Goal: Information Seeking & Learning: Learn about a topic

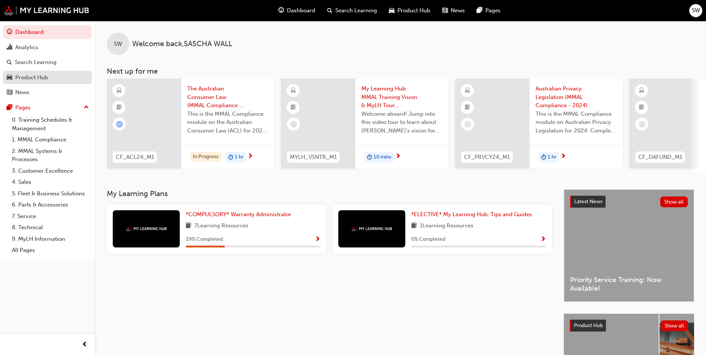
click at [51, 81] on div "Product Hub" at bounding box center [48, 77] width 82 height 9
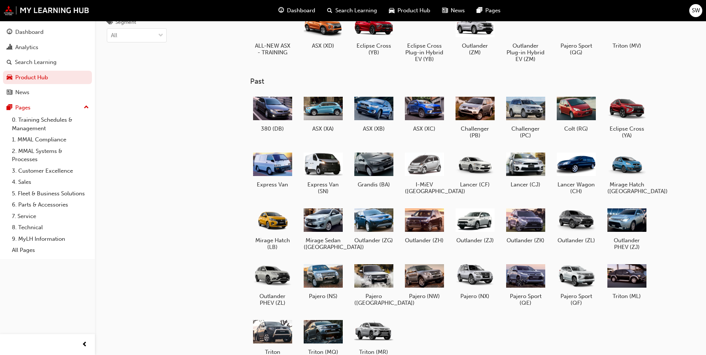
scroll to position [78, 0]
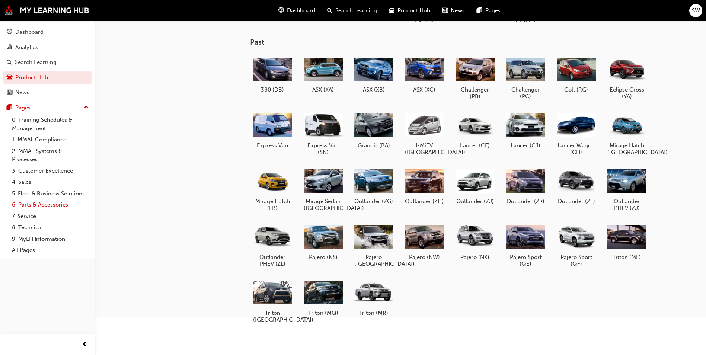
click at [35, 203] on link "6. Parts & Accessories" at bounding box center [50, 205] width 83 height 12
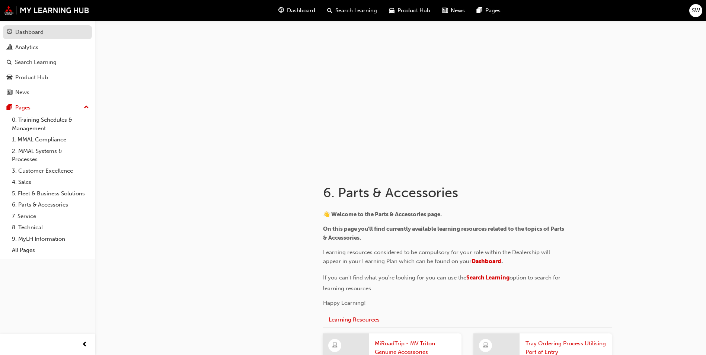
click at [53, 31] on div "Dashboard" at bounding box center [48, 32] width 82 height 9
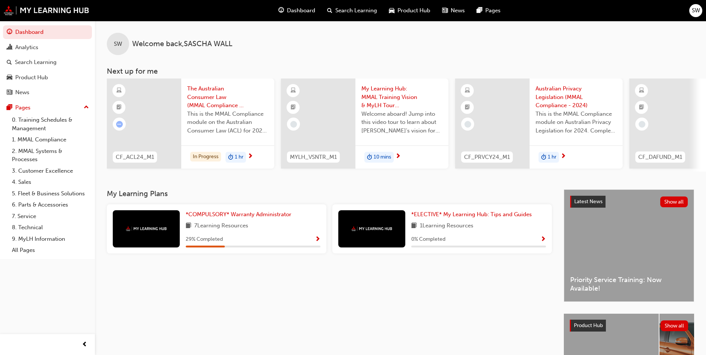
click at [543, 242] on span "Show Progress" at bounding box center [544, 239] width 6 height 7
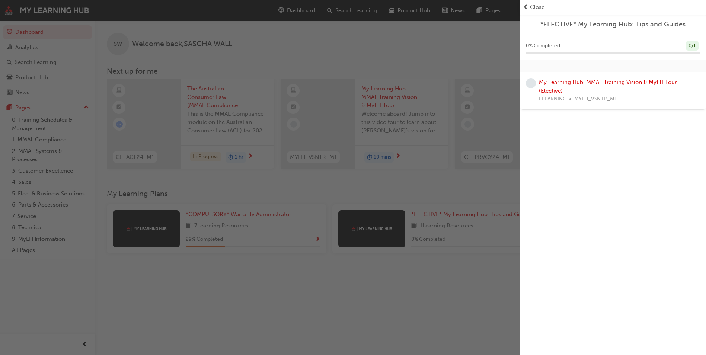
click at [387, 172] on div "button" at bounding box center [260, 177] width 520 height 355
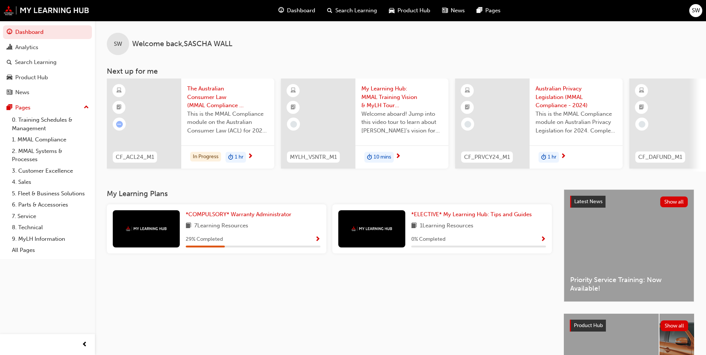
click at [389, 128] on span "Welcome aboard! Jump into this video tour to learn about [PERSON_NAME]'s vision…" at bounding box center [402, 122] width 81 height 25
click at [534, 119] on div "Australian Privacy Legislation (MMAL Compliance - 2024) This is the MMAL Compli…" at bounding box center [576, 112] width 93 height 67
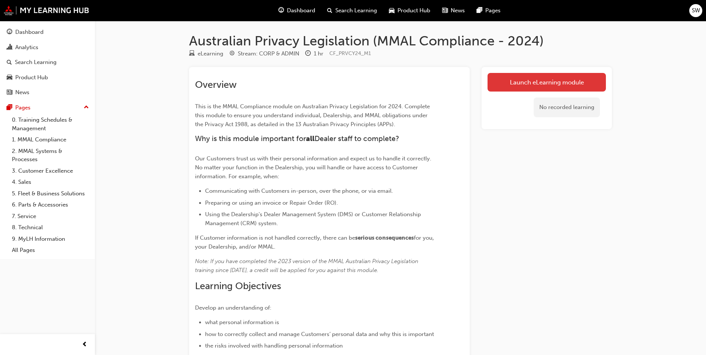
click at [546, 82] on link "Launch eLearning module" at bounding box center [547, 82] width 118 height 19
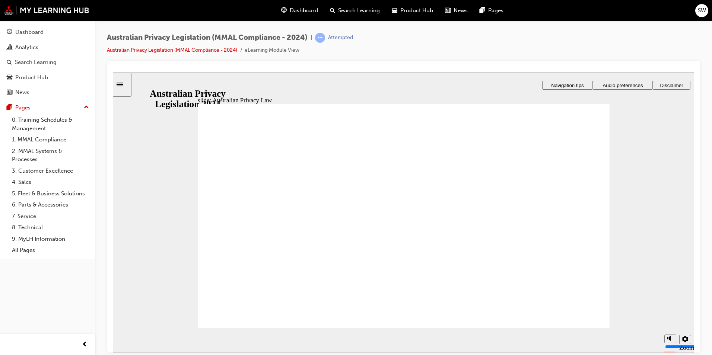
checkbox input "true"
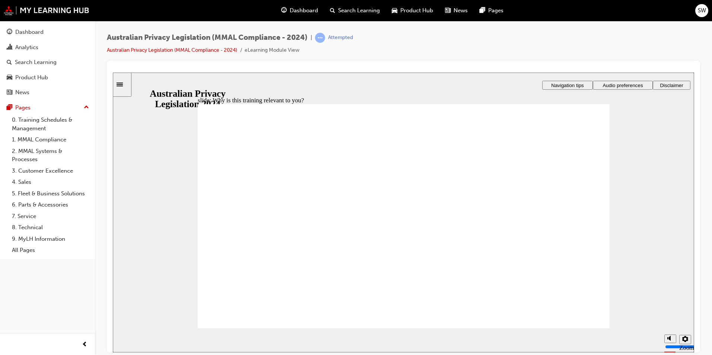
checkbox input "true"
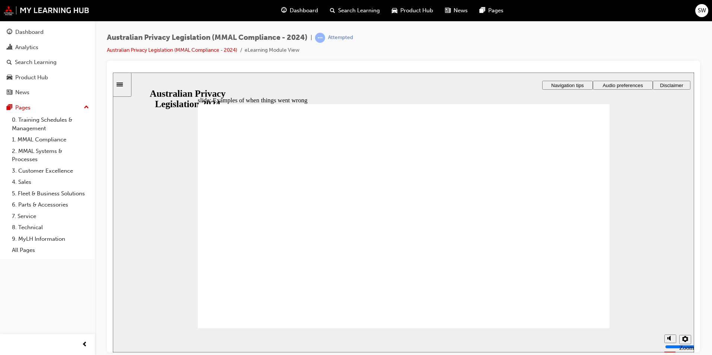
radio input "true"
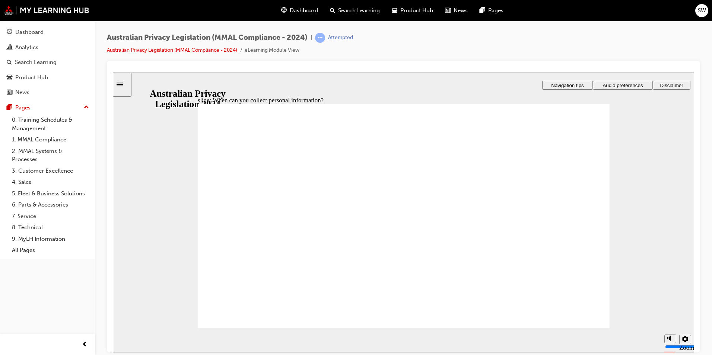
drag, startPoint x: 416, startPoint y: 187, endPoint x: 530, endPoint y: 239, distance: 125.1
drag, startPoint x: 442, startPoint y: 203, endPoint x: 318, endPoint y: 263, distance: 138.1
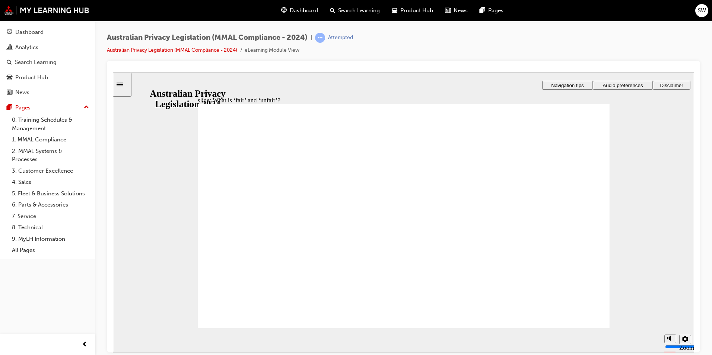
drag, startPoint x: 399, startPoint y: 188, endPoint x: 510, endPoint y: 241, distance: 122.9
drag, startPoint x: 397, startPoint y: 207, endPoint x: 529, endPoint y: 268, distance: 145.0
drag, startPoint x: 413, startPoint y: 213, endPoint x: 272, endPoint y: 271, distance: 152.6
drag, startPoint x: 437, startPoint y: 204, endPoint x: 320, endPoint y: 264, distance: 132.1
drag, startPoint x: 426, startPoint y: 197, endPoint x: 543, endPoint y: 251, distance: 128.8
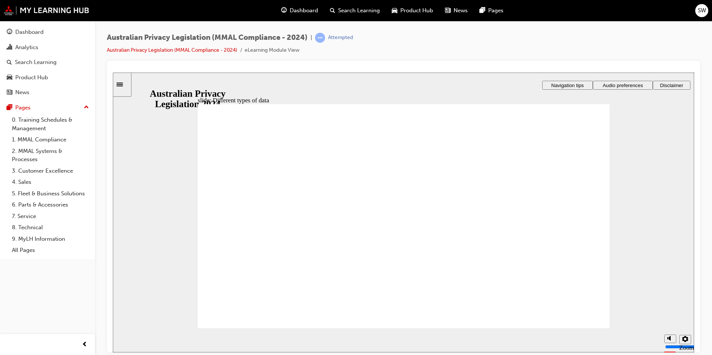
checkbox input "true"
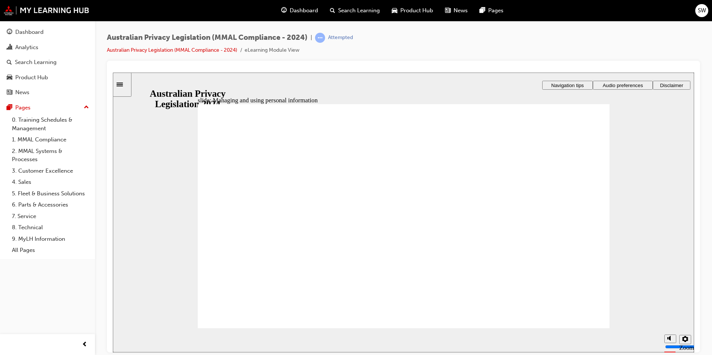
checkbox input "true"
checkbox input "false"
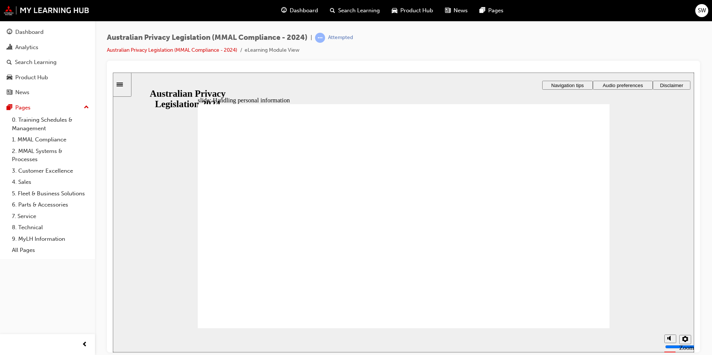
checkbox input "false"
checkbox input "true"
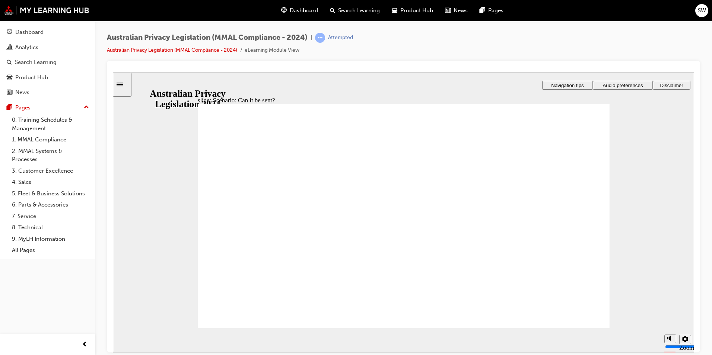
radio input "true"
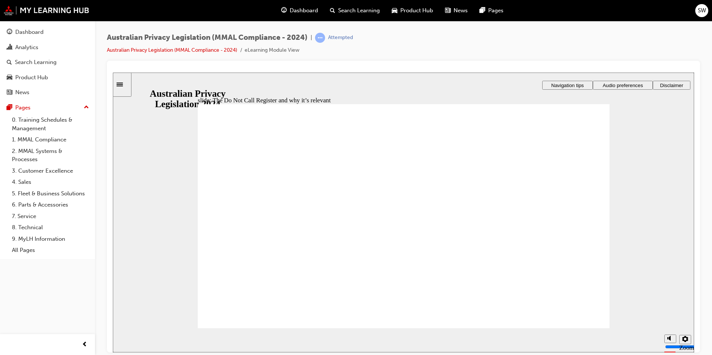
radio input "true"
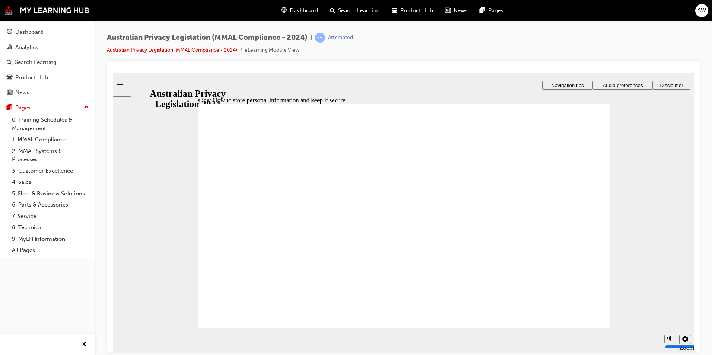
radio input "true"
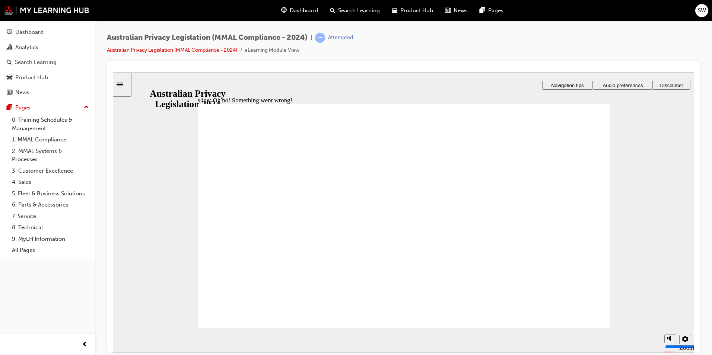
radio input "true"
drag, startPoint x: 606, startPoint y: 318, endPoint x: 581, endPoint y: 322, distance: 24.5
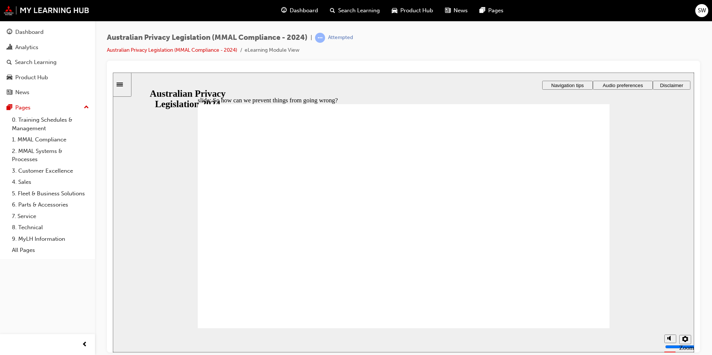
radio input "true"
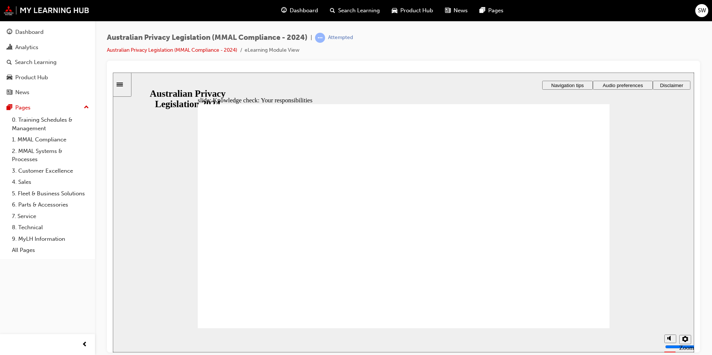
checkbox input "true"
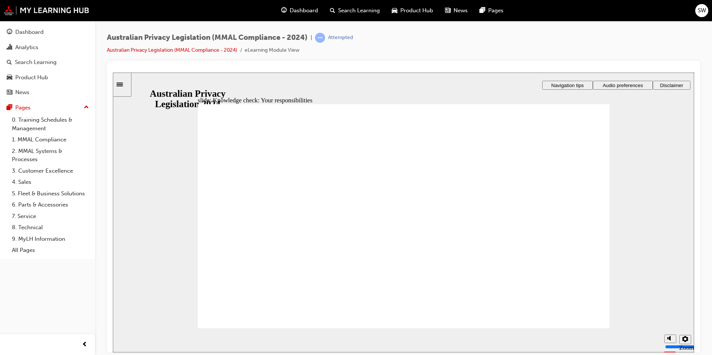
radio input "true"
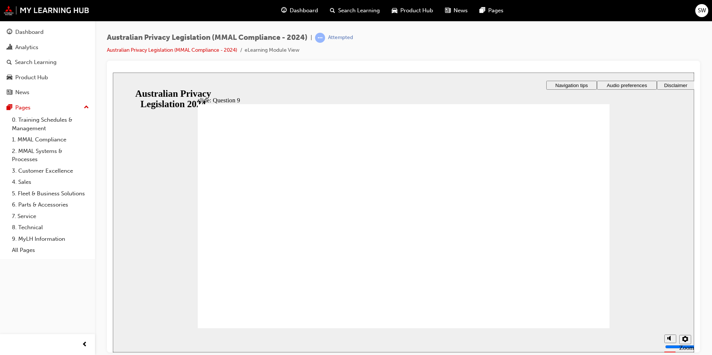
drag, startPoint x: 378, startPoint y: 168, endPoint x: 295, endPoint y: 162, distance: 83.3
radio input "true"
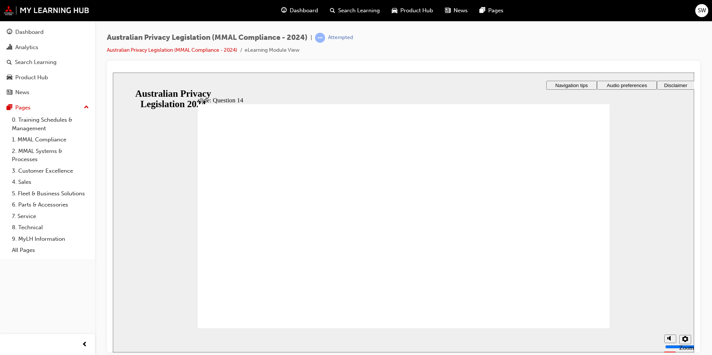
radio input "true"
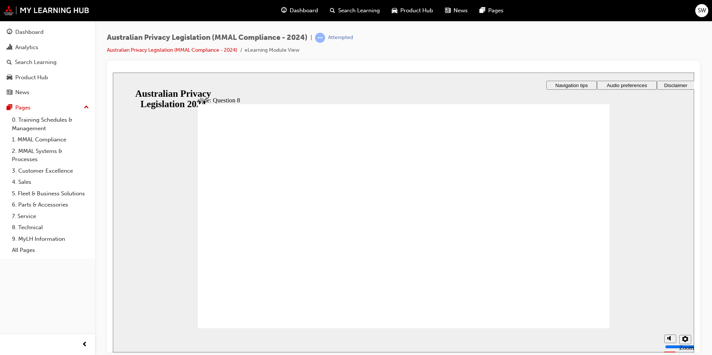
radio input "true"
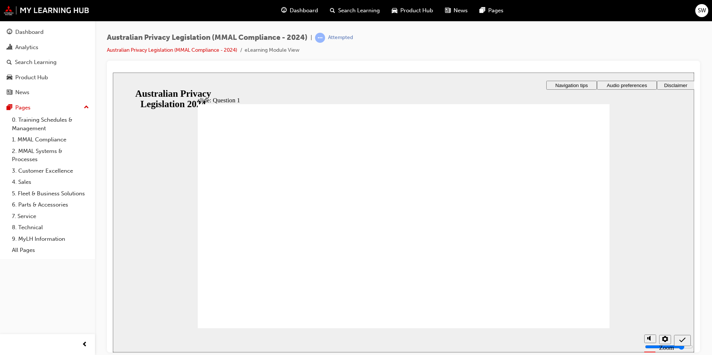
radio input "true"
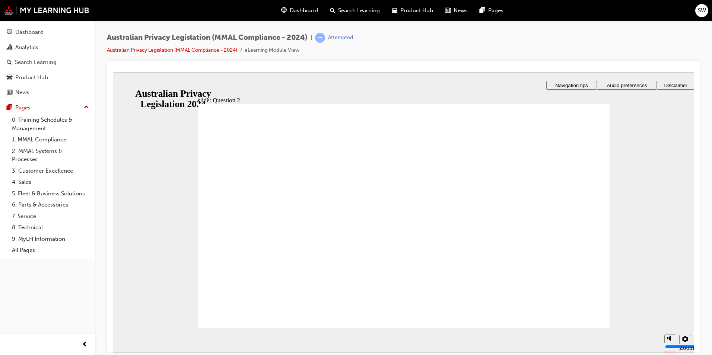
radio input "true"
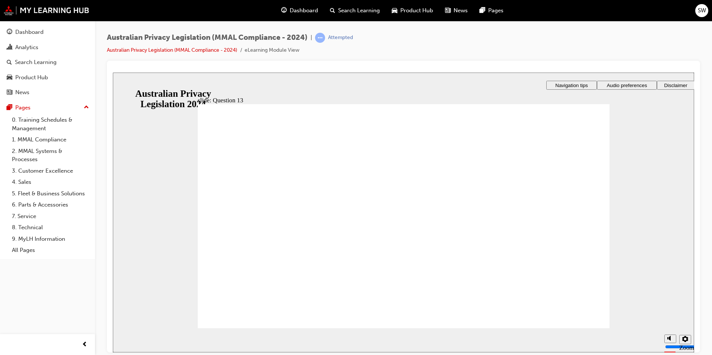
radio input "true"
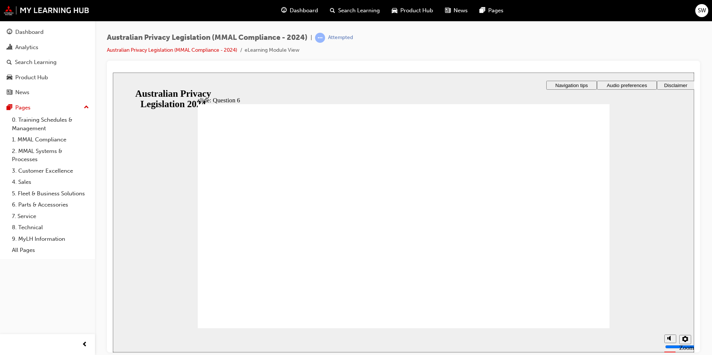
radio input "true"
drag, startPoint x: 225, startPoint y: 225, endPoint x: 236, endPoint y: 315, distance: 90.5
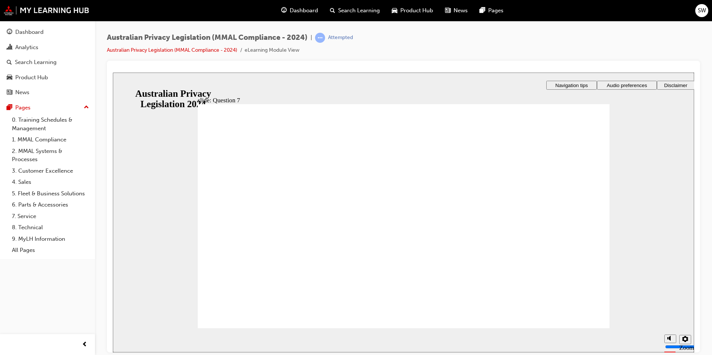
radio input "true"
checkbox input "true"
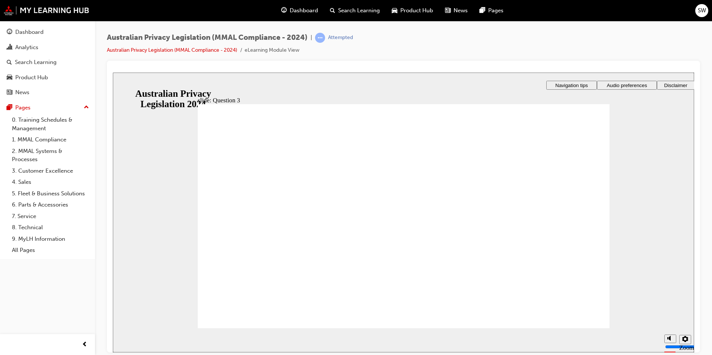
checkbox input "true"
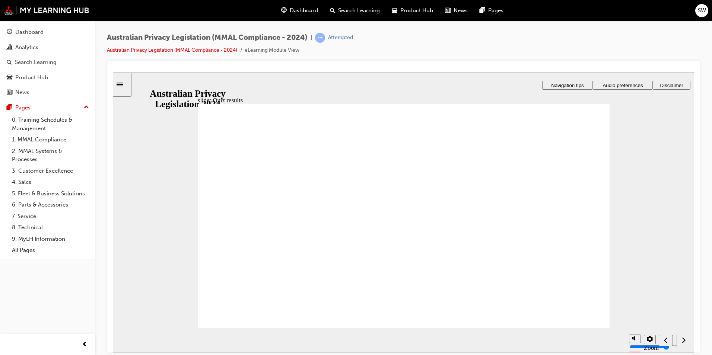
radio input "true"
drag, startPoint x: 234, startPoint y: 212, endPoint x: 242, endPoint y: 306, distance: 94.2
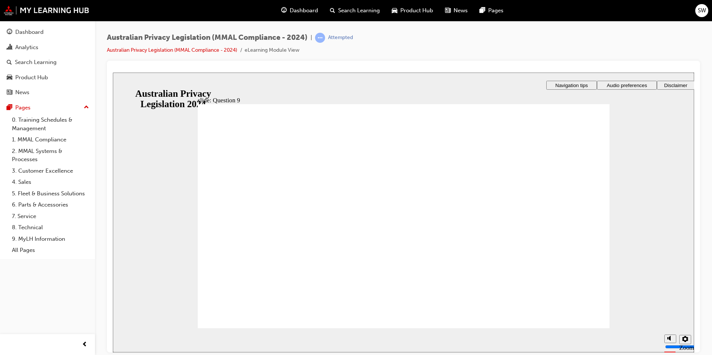
radio input "true"
checkbox input "true"
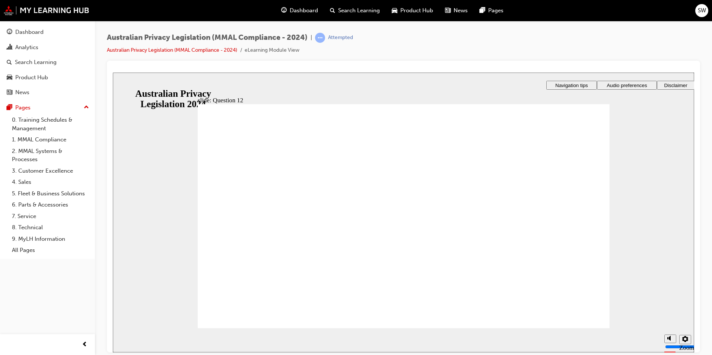
radio input "true"
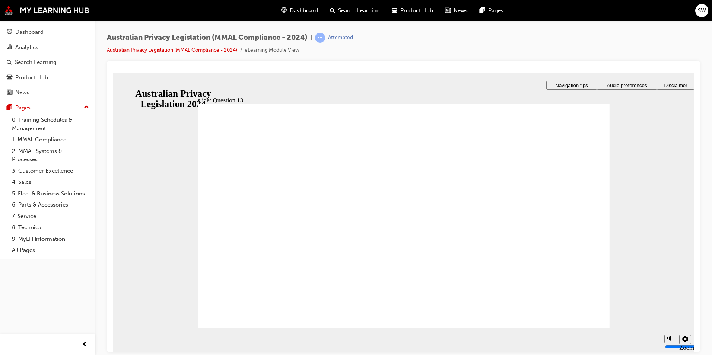
radio input "true"
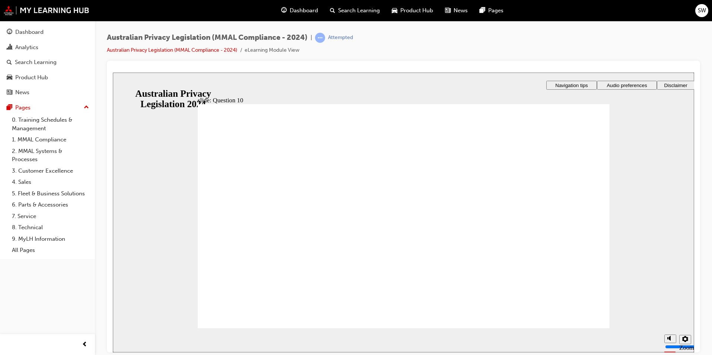
radio input "true"
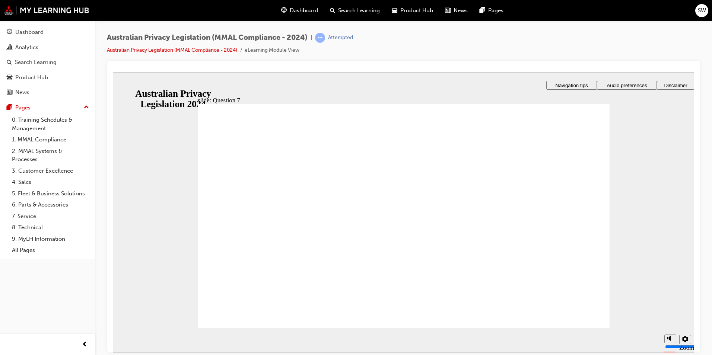
radio input "true"
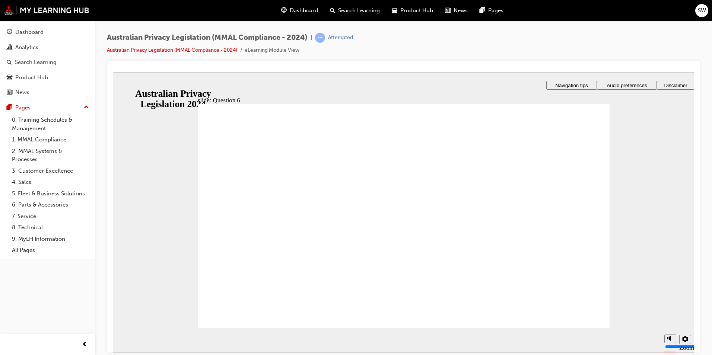
radio input "true"
drag, startPoint x: 254, startPoint y: 308, endPoint x: 253, endPoint y: 313, distance: 4.9
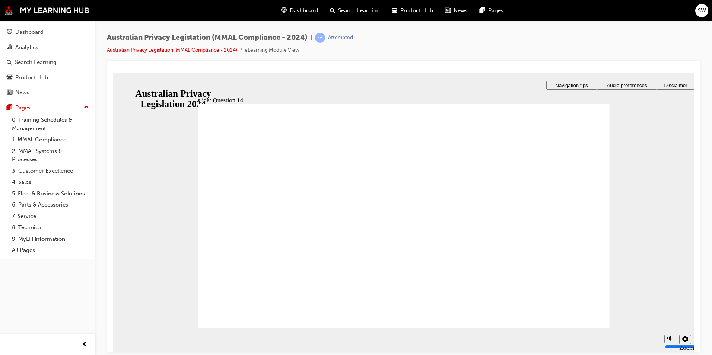
radio input "true"
checkbox input "true"
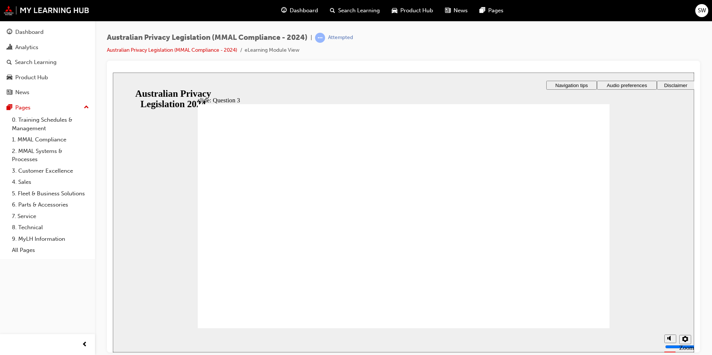
radio input "true"
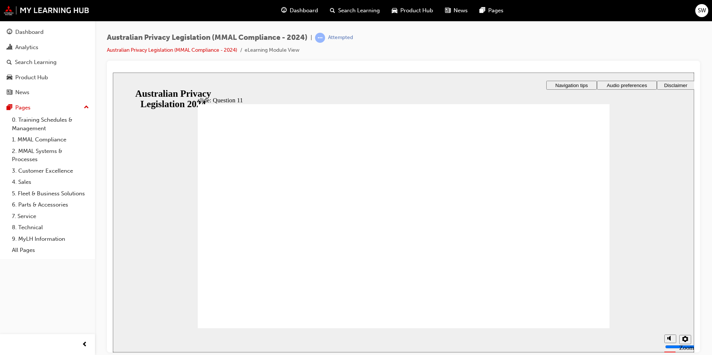
radio input "true"
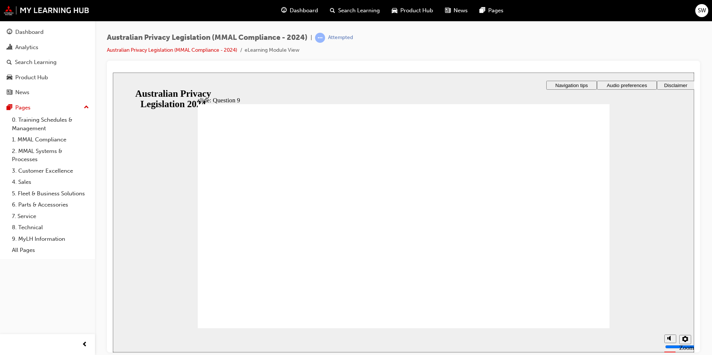
radio input "true"
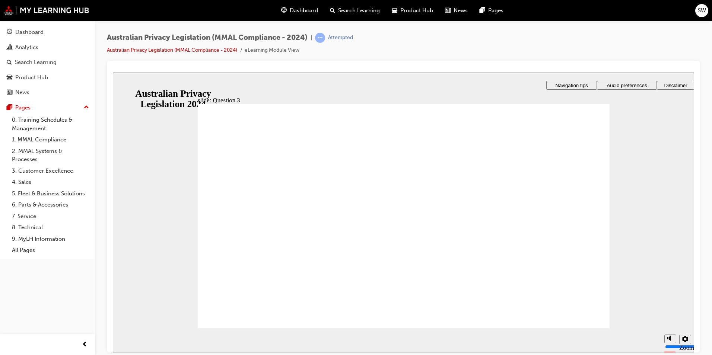
checkbox input "true"
radio input "true"
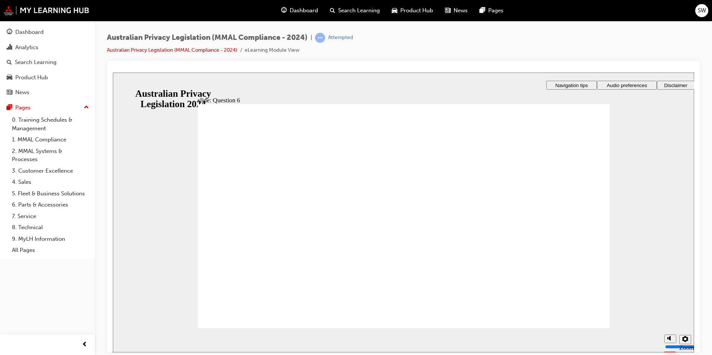
radio input "true"
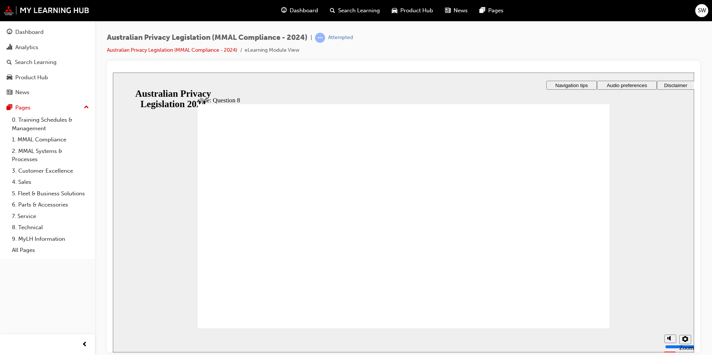
radio input "false"
radio input "true"
checkbox input "true"
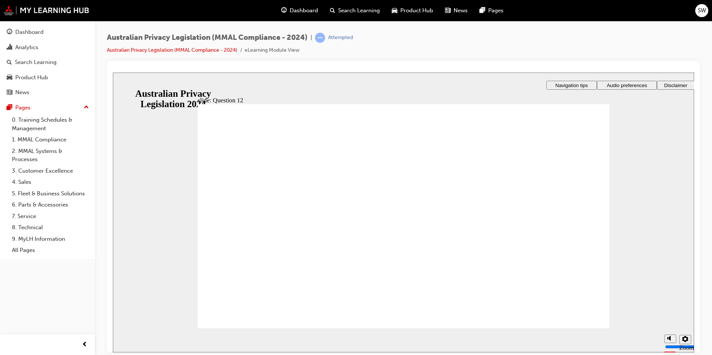
checkbox input "true"
radio input "true"
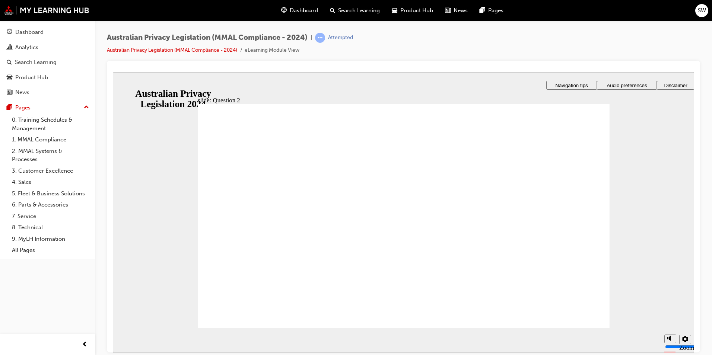
radio input "true"
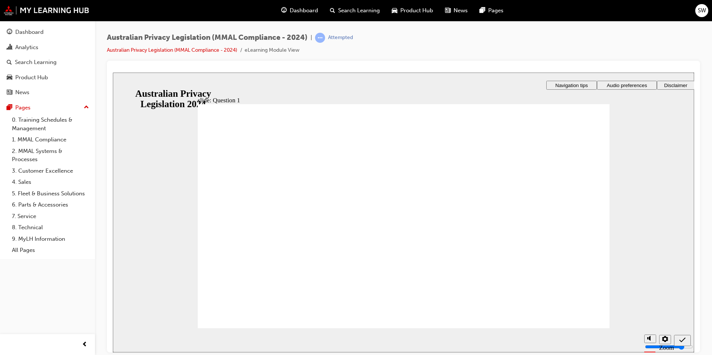
radio input "true"
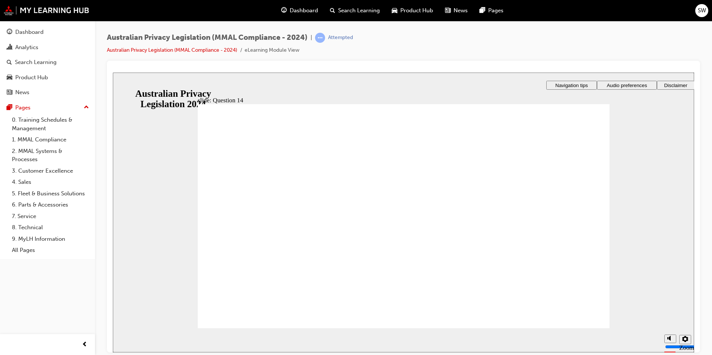
radio input "true"
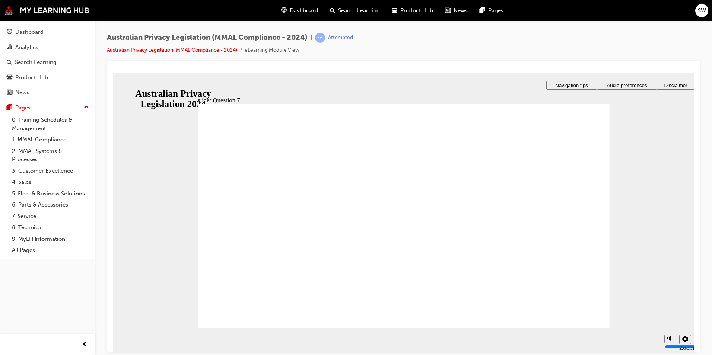
radio input "true"
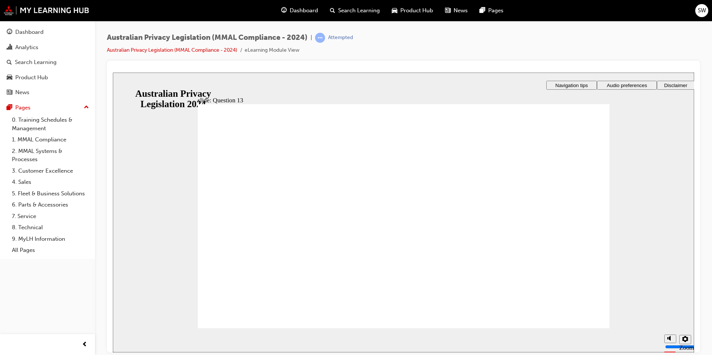
radio input "true"
checkbox input "true"
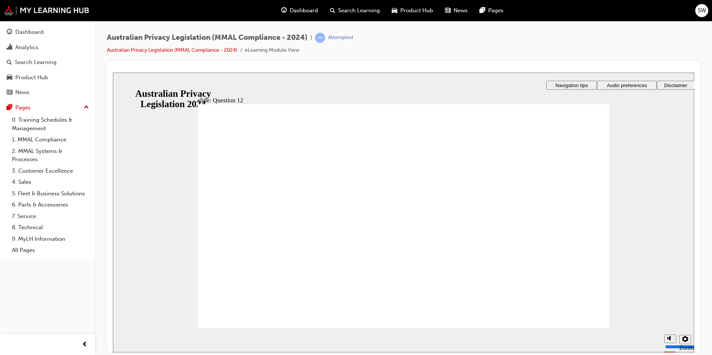
radio input "true"
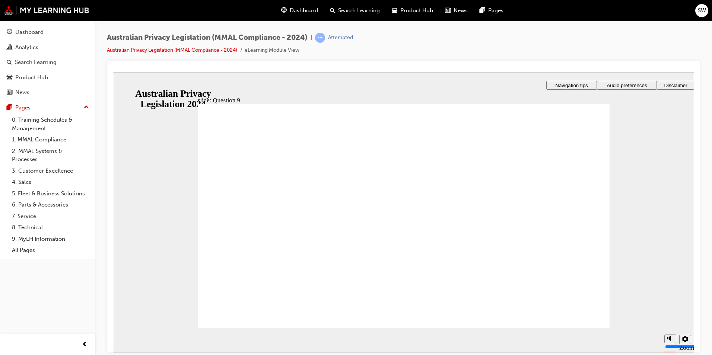
radio input "true"
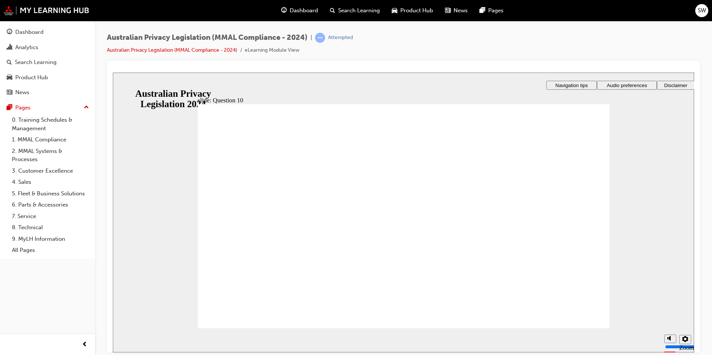
radio input "true"
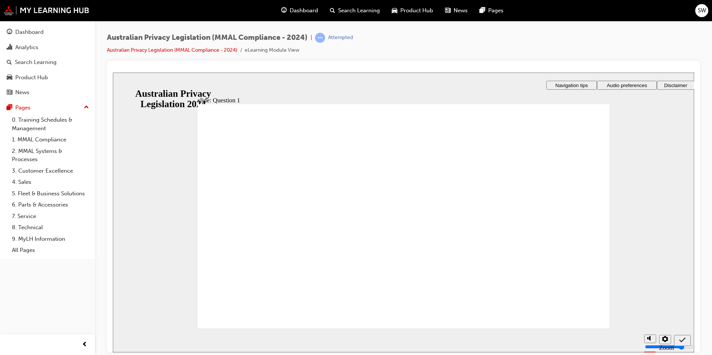
radio input "true"
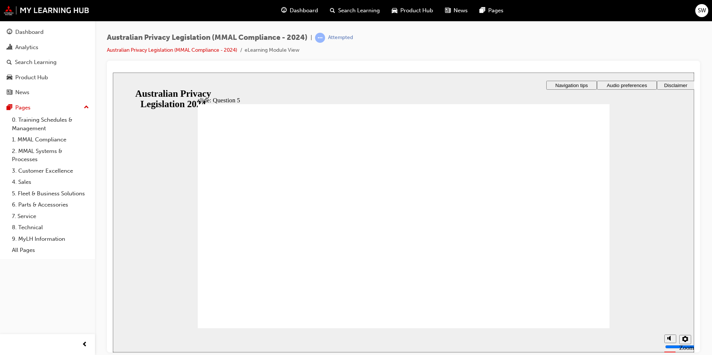
radio input "true"
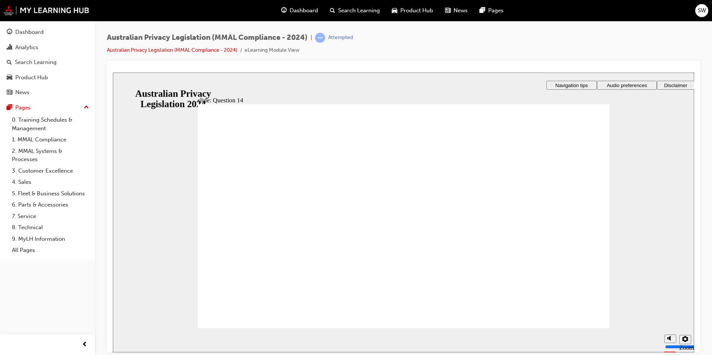
radio input "true"
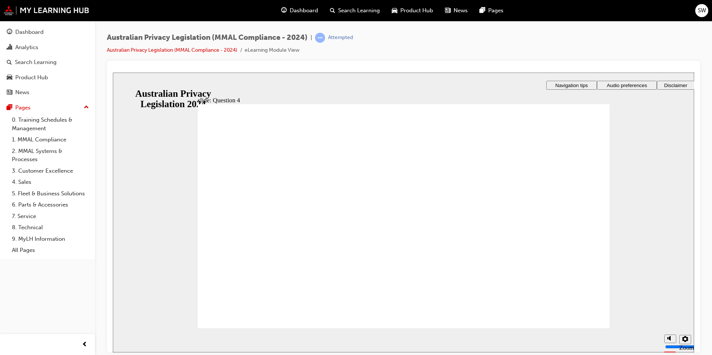
checkbox input "true"
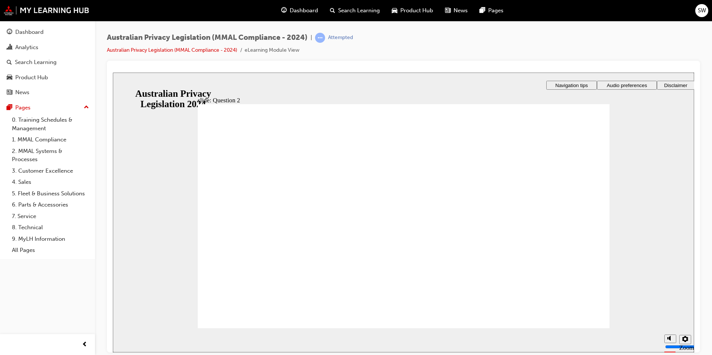
radio input "true"
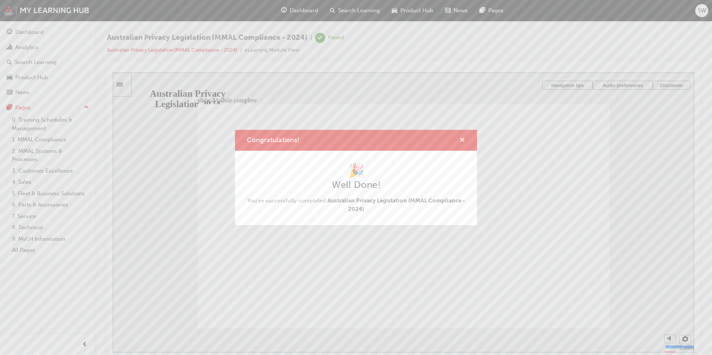
click at [465, 140] on span "cross-icon" at bounding box center [463, 140] width 6 height 7
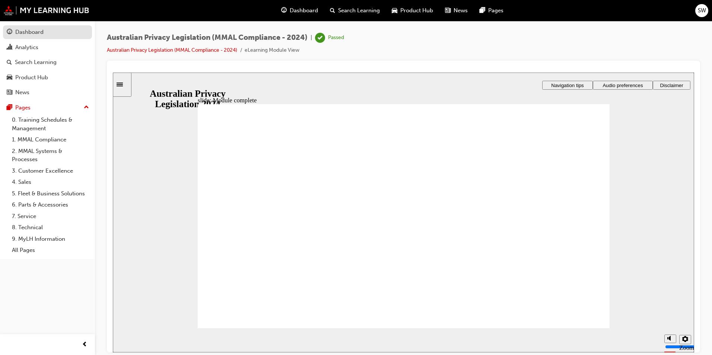
click at [77, 32] on div "Dashboard" at bounding box center [48, 32] width 82 height 9
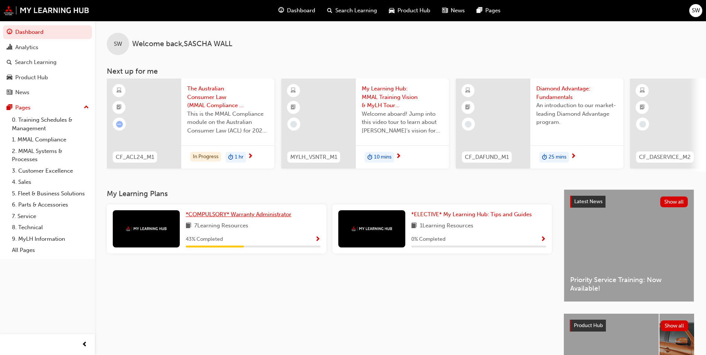
click at [249, 217] on span "*COMPULSORY* Warranty Administrator" at bounding box center [239, 214] width 106 height 7
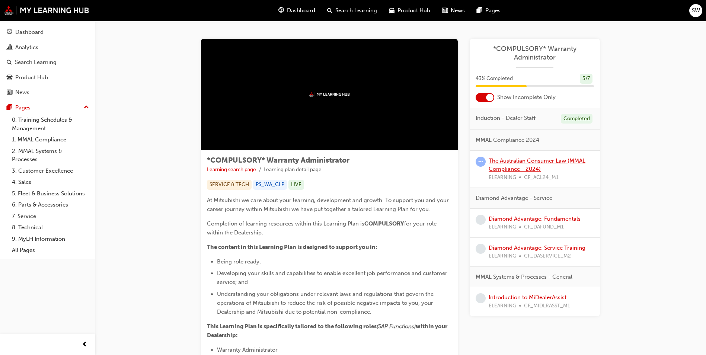
click at [519, 162] on link "The Australian Consumer Law (MMAL Compliance - 2024)" at bounding box center [537, 165] width 97 height 15
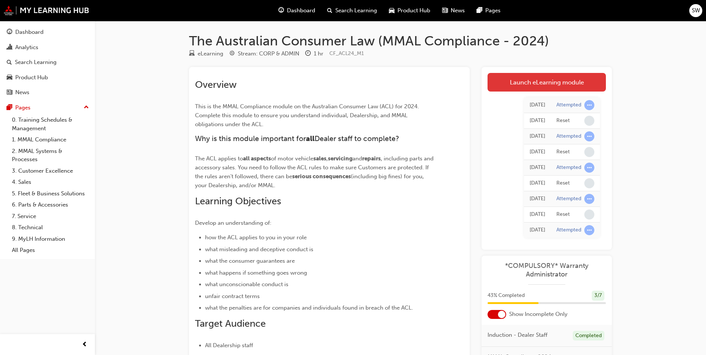
click at [562, 83] on link "Launch eLearning module" at bounding box center [547, 82] width 118 height 19
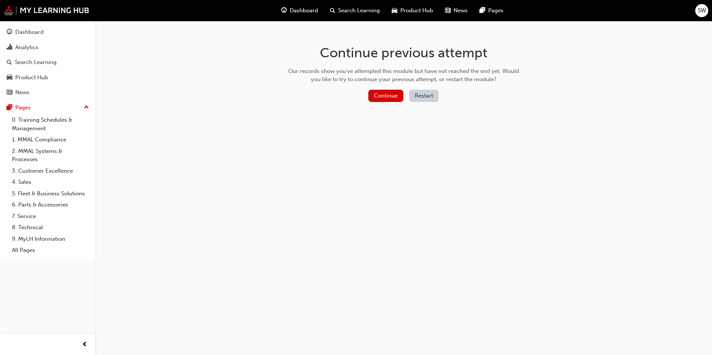
click at [429, 98] on button "Restart" at bounding box center [423, 96] width 29 height 12
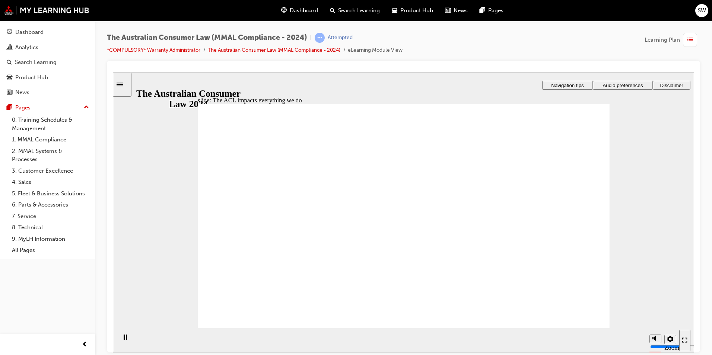
radio input "true"
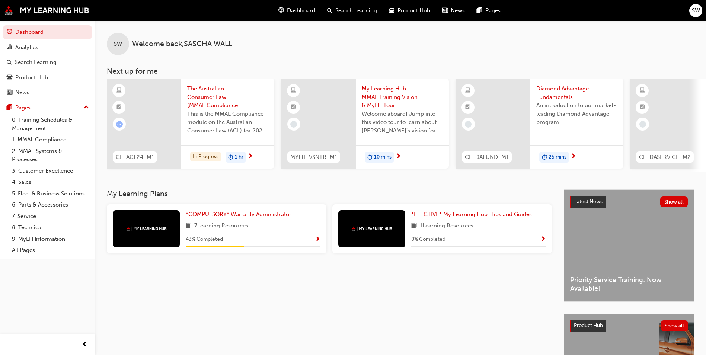
click at [260, 216] on span "*COMPULSORY* Warranty Administrator" at bounding box center [239, 214] width 106 height 7
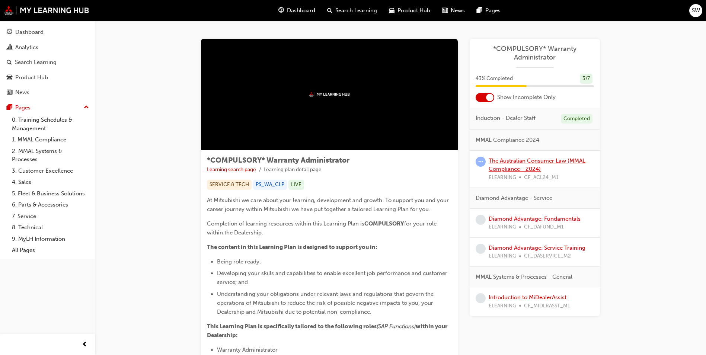
click at [524, 168] on link "The Australian Consumer Law (MMAL Compliance - 2024)" at bounding box center [537, 165] width 97 height 15
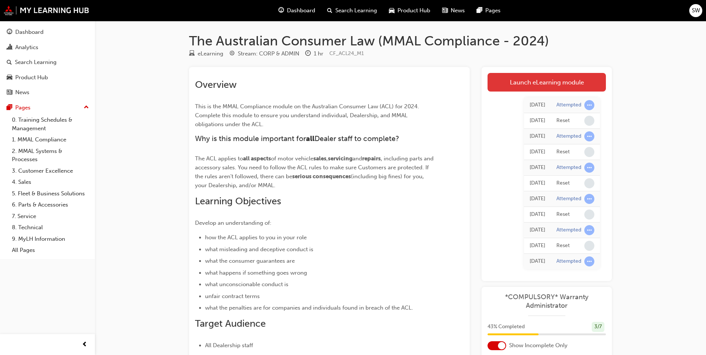
click at [509, 81] on link "Launch eLearning module" at bounding box center [547, 82] width 118 height 19
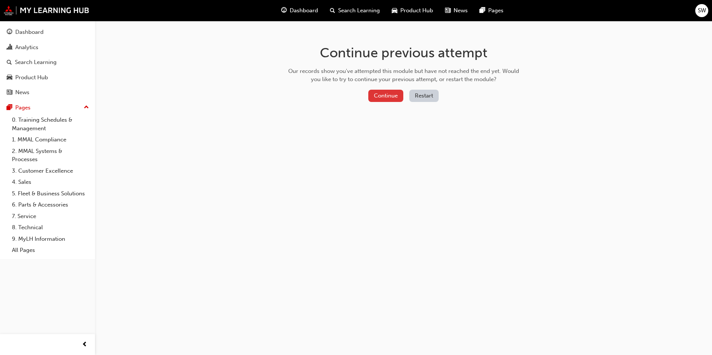
click at [392, 98] on button "Continue" at bounding box center [385, 96] width 35 height 12
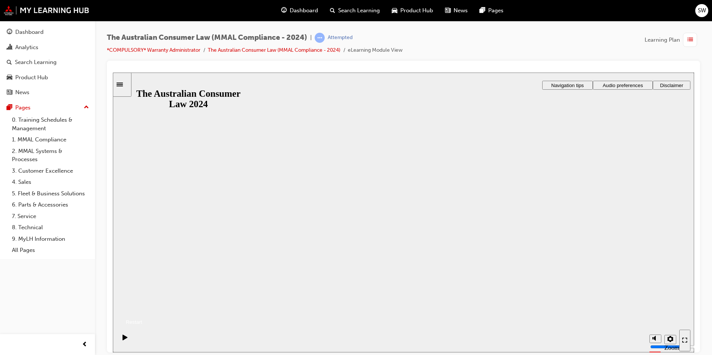
click at [142, 308] on button "Resume" at bounding box center [127, 313] width 29 height 10
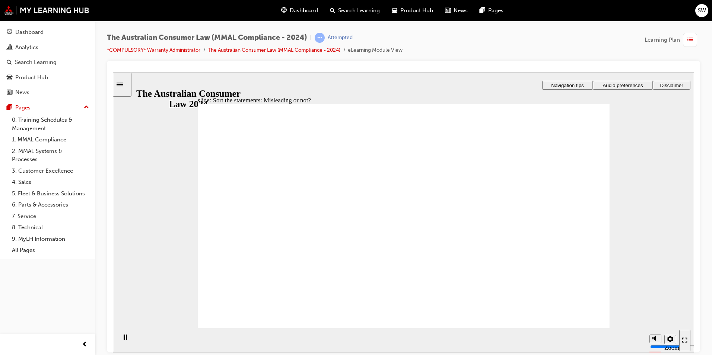
drag, startPoint x: 447, startPoint y: 175, endPoint x: 375, endPoint y: 245, distance: 100.1
drag, startPoint x: 428, startPoint y: 177, endPoint x: 508, endPoint y: 245, distance: 104.9
drag, startPoint x: 445, startPoint y: 185, endPoint x: 352, endPoint y: 257, distance: 118.2
drag, startPoint x: 409, startPoint y: 169, endPoint x: 479, endPoint y: 239, distance: 99.0
drag, startPoint x: 443, startPoint y: 185, endPoint x: 354, endPoint y: 250, distance: 110.8
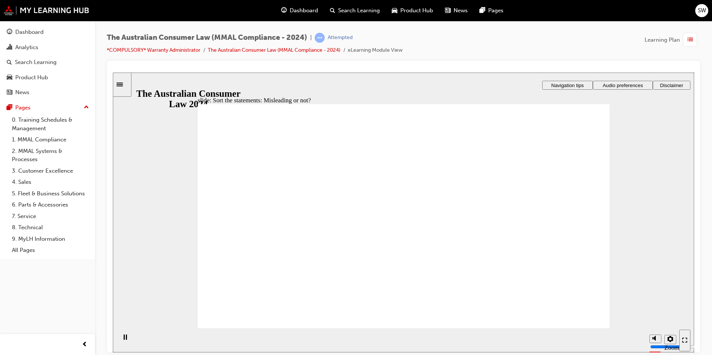
drag, startPoint x: 452, startPoint y: 169, endPoint x: 383, endPoint y: 231, distance: 91.8
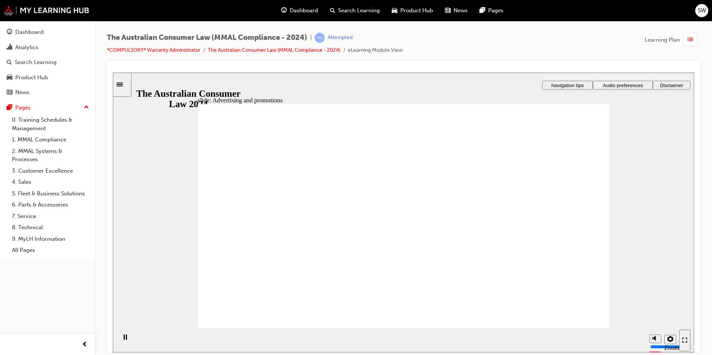
drag, startPoint x: 543, startPoint y: 170, endPoint x: 531, endPoint y: 187, distance: 20.8
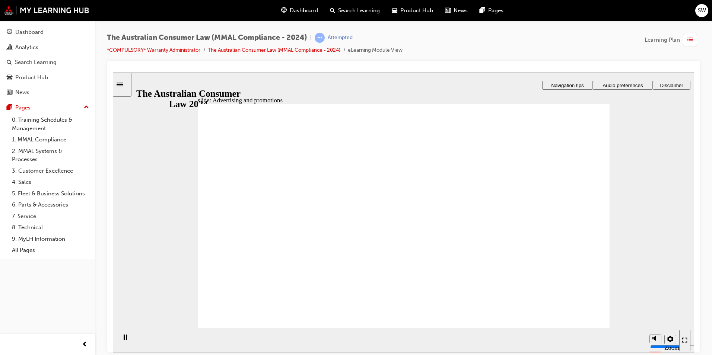
drag, startPoint x: 515, startPoint y: 241, endPoint x: 514, endPoint y: 246, distance: 5.3
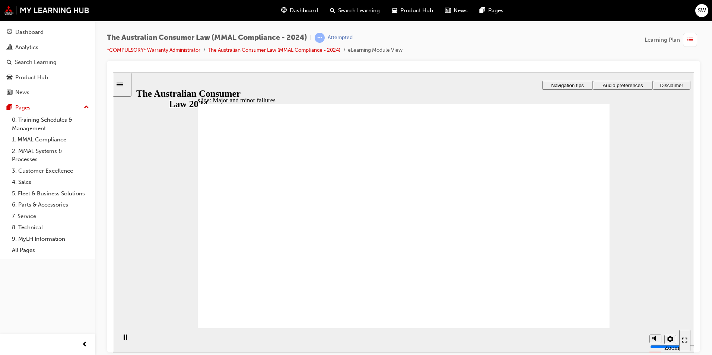
drag, startPoint x: 434, startPoint y: 171, endPoint x: 543, endPoint y: 250, distance: 135.0
drag, startPoint x: 441, startPoint y: 175, endPoint x: 333, endPoint y: 263, distance: 139.1
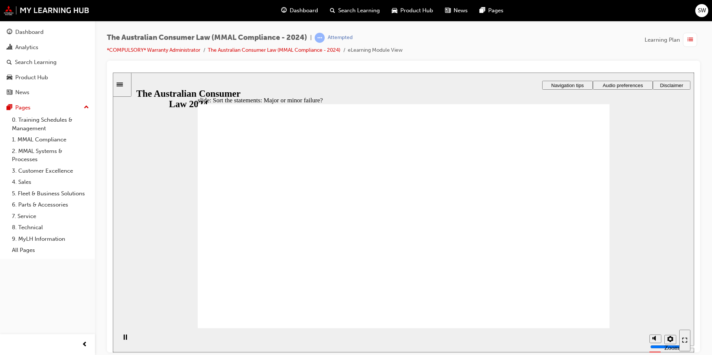
drag, startPoint x: 411, startPoint y: 171, endPoint x: 502, endPoint y: 231, distance: 109.5
drag, startPoint x: 427, startPoint y: 176, endPoint x: 296, endPoint y: 274, distance: 163.4
drag, startPoint x: 390, startPoint y: 193, endPoint x: 311, endPoint y: 274, distance: 113.8
drag, startPoint x: 428, startPoint y: 176, endPoint x: 489, endPoint y: 244, distance: 91.5
drag, startPoint x: 524, startPoint y: 248, endPoint x: 246, endPoint y: 265, distance: 278.3
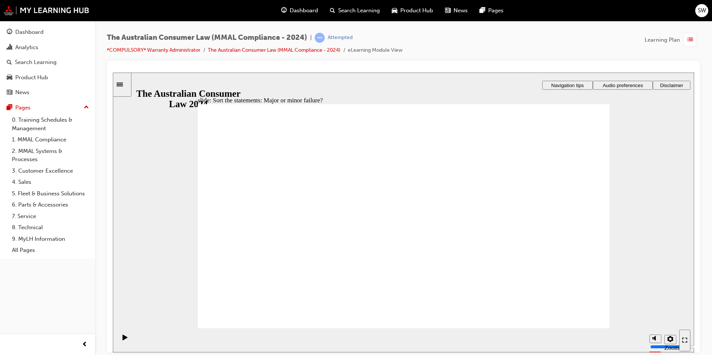
drag, startPoint x: 426, startPoint y: 174, endPoint x: 294, endPoint y: 268, distance: 162.9
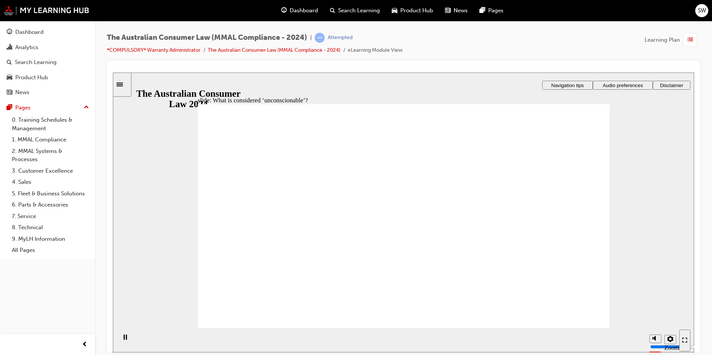
drag, startPoint x: 429, startPoint y: 178, endPoint x: 346, endPoint y: 250, distance: 109.3
drag, startPoint x: 444, startPoint y: 166, endPoint x: 354, endPoint y: 229, distance: 109.8
drag, startPoint x: 439, startPoint y: 177, endPoint x: 549, endPoint y: 240, distance: 126.1
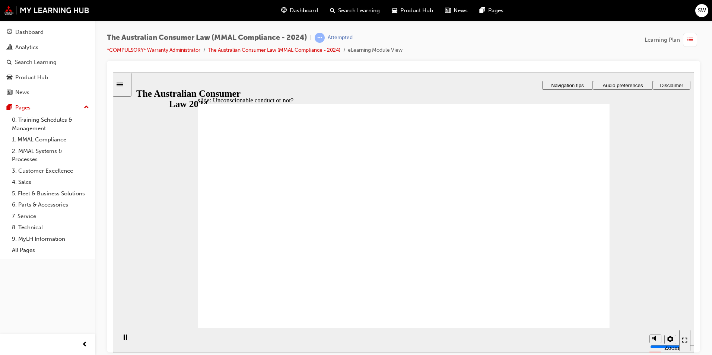
drag, startPoint x: 428, startPoint y: 179, endPoint x: 338, endPoint y: 247, distance: 112.2
drag, startPoint x: 438, startPoint y: 179, endPoint x: 322, endPoint y: 240, distance: 130.4
drag, startPoint x: 443, startPoint y: 175, endPoint x: 358, endPoint y: 221, distance: 96.7
drag, startPoint x: 436, startPoint y: 179, endPoint x: 602, endPoint y: 248, distance: 179.5
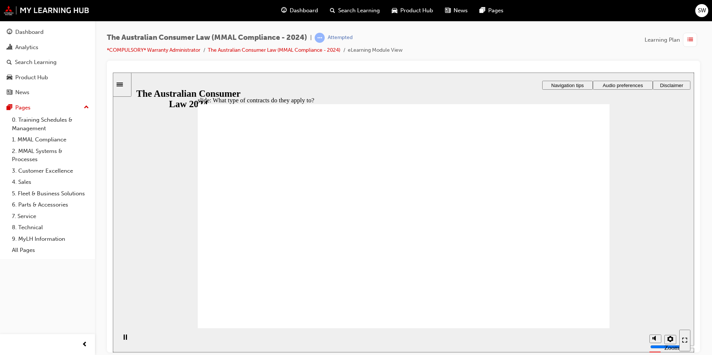
drag, startPoint x: 448, startPoint y: 162, endPoint x: 546, endPoint y: 231, distance: 119.3
drag, startPoint x: 441, startPoint y: 179, endPoint x: 314, endPoint y: 236, distance: 139.5
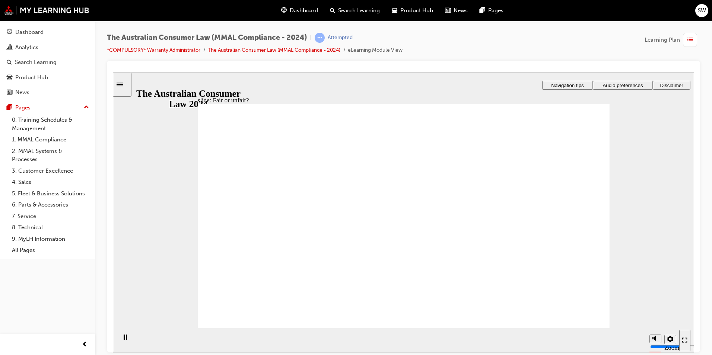
drag, startPoint x: 393, startPoint y: 168, endPoint x: 519, endPoint y: 242, distance: 146.4
drag, startPoint x: 396, startPoint y: 169, endPoint x: 565, endPoint y: 253, distance: 188.5
drag, startPoint x: 421, startPoint y: 184, endPoint x: 554, endPoint y: 245, distance: 146.5
drag, startPoint x: 436, startPoint y: 190, endPoint x: 343, endPoint y: 241, distance: 106.3
drag, startPoint x: 439, startPoint y: 184, endPoint x: 533, endPoint y: 243, distance: 111.3
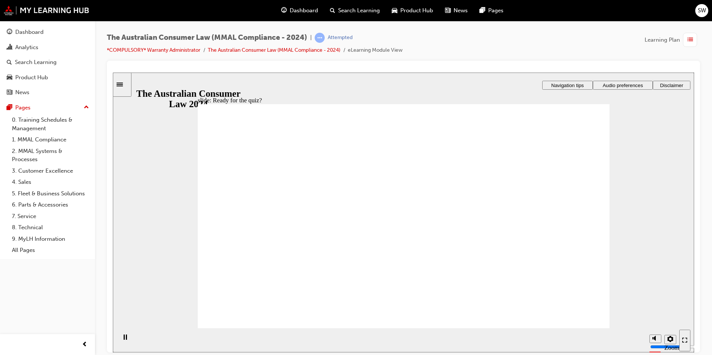
checkbox input "true"
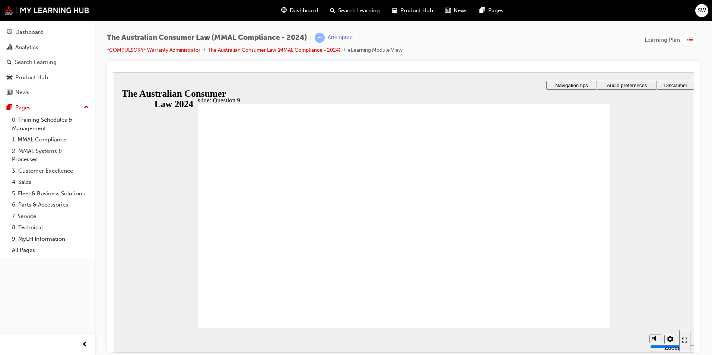
radio input "true"
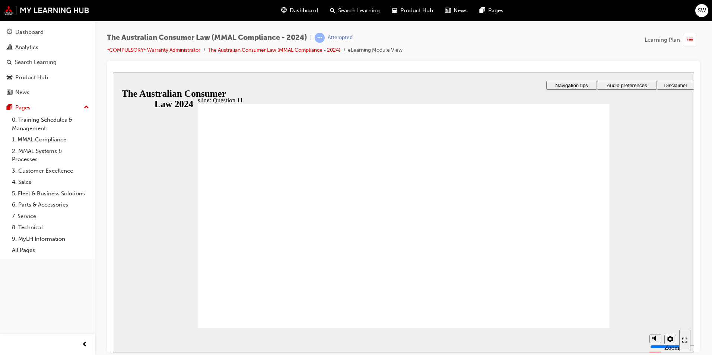
checkbox input "true"
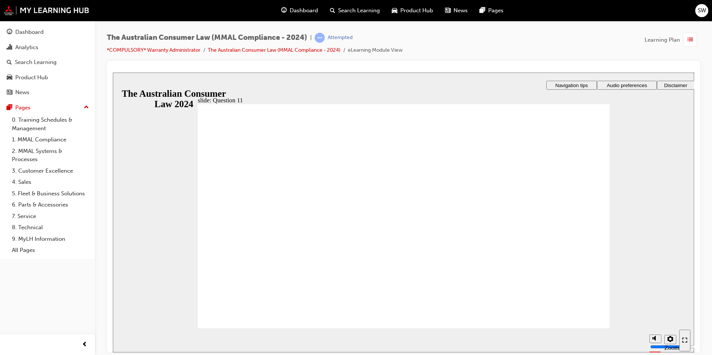
radio input "true"
checkbox input "true"
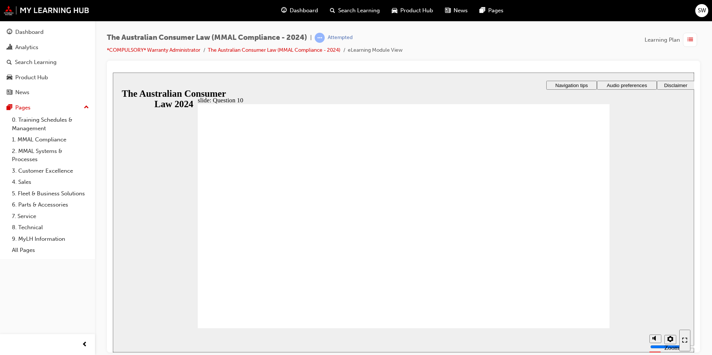
checkbox input "true"
drag, startPoint x: 232, startPoint y: 197, endPoint x: 233, endPoint y: 213, distance: 15.6
checkbox input "true"
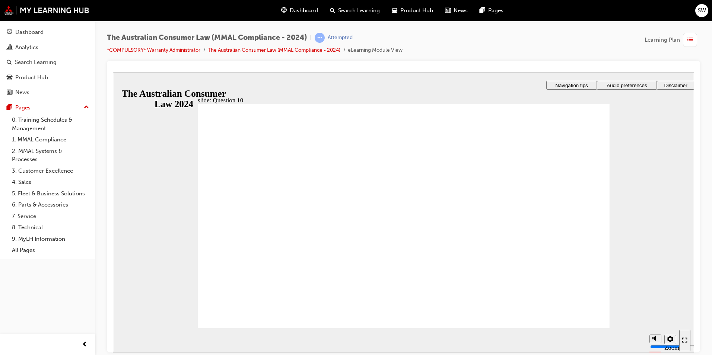
checkbox input "true"
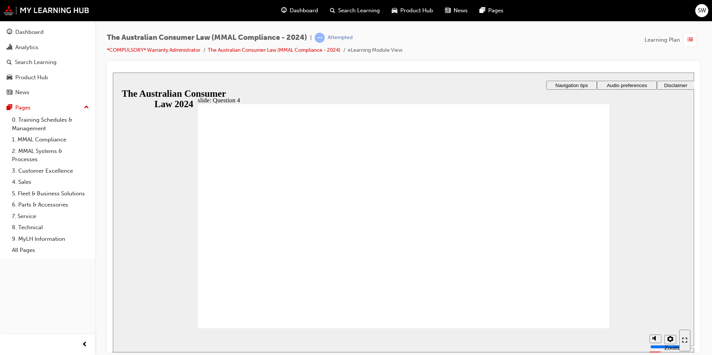
checkbox input "true"
radio input "true"
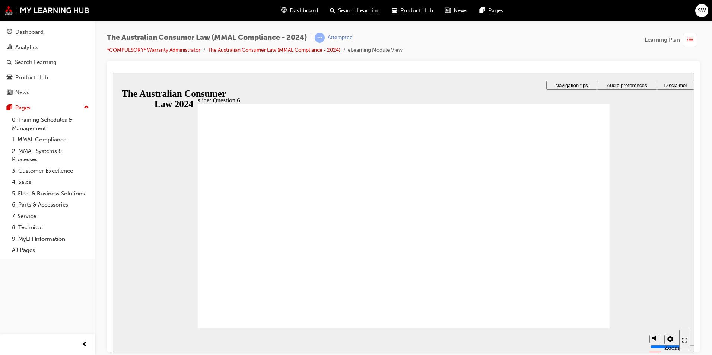
radio input "true"
drag, startPoint x: 266, startPoint y: 200, endPoint x: 254, endPoint y: 314, distance: 115.3
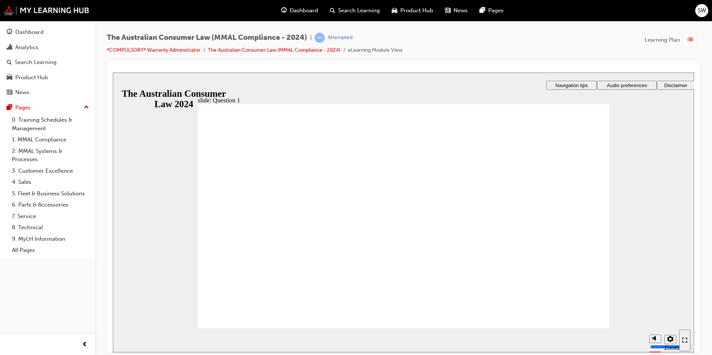
radio input "true"
radio input "false"
radio input "true"
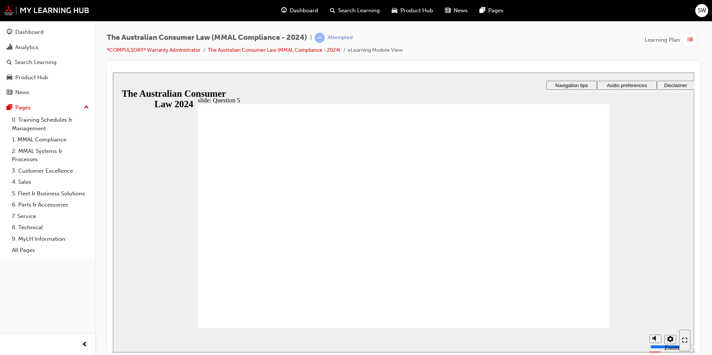
radio input "false"
radio input "true"
checkbox input "true"
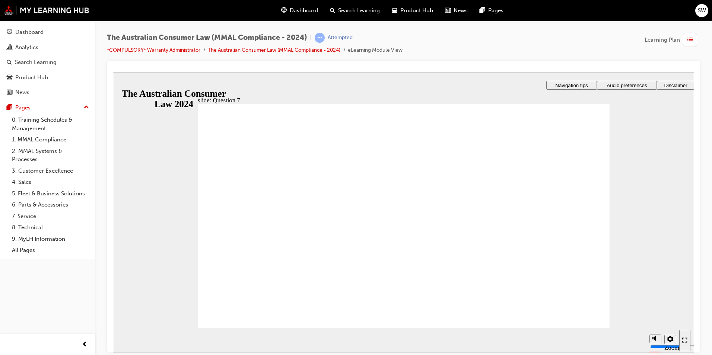
checkbox input "true"
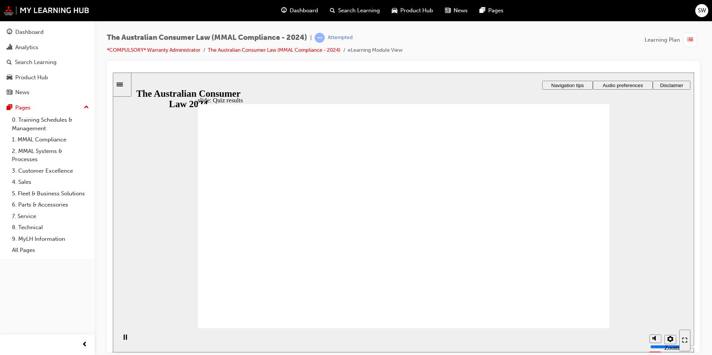
radio input "true"
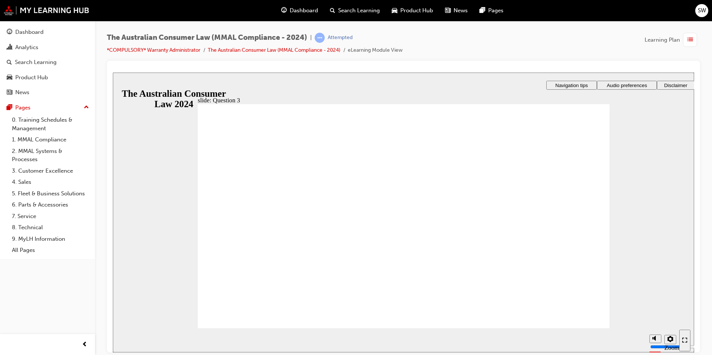
checkbox input "true"
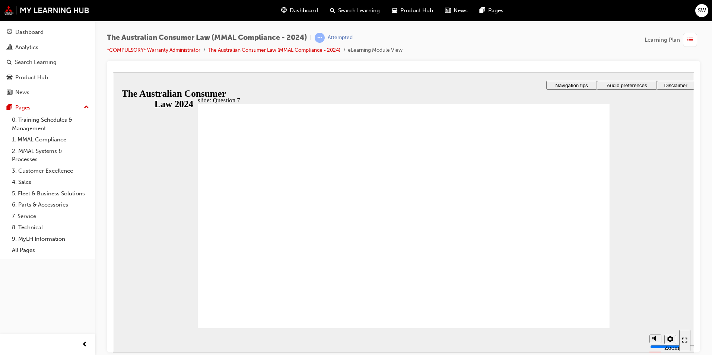
checkbox input "true"
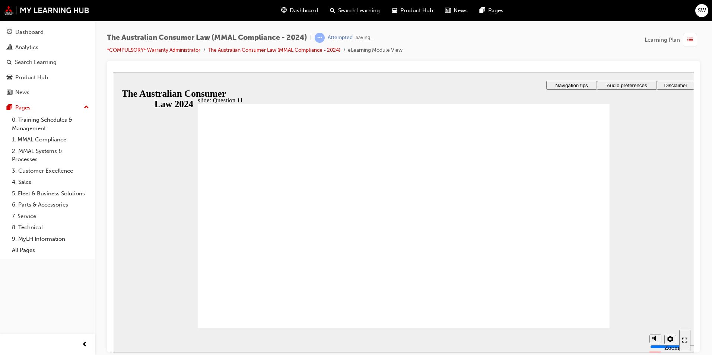
radio input "true"
checkbox input "true"
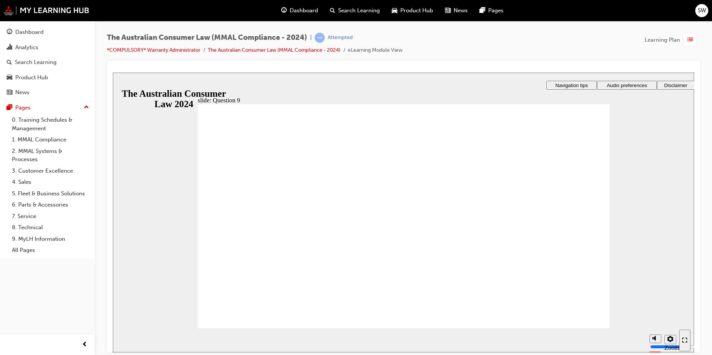
checkbox input "true"
radio input "true"
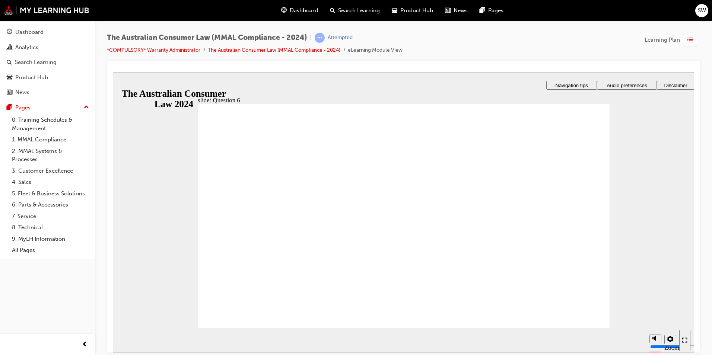
checkbox input "true"
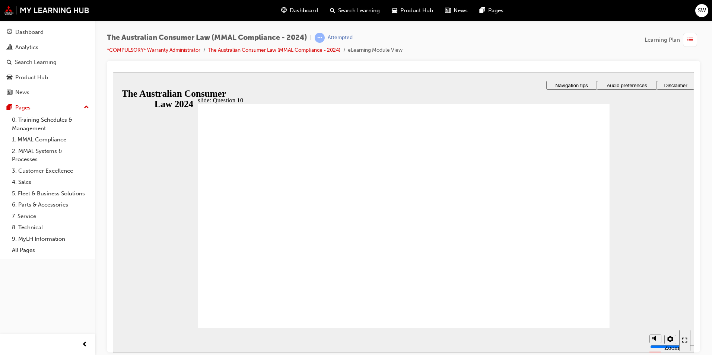
checkbox input "true"
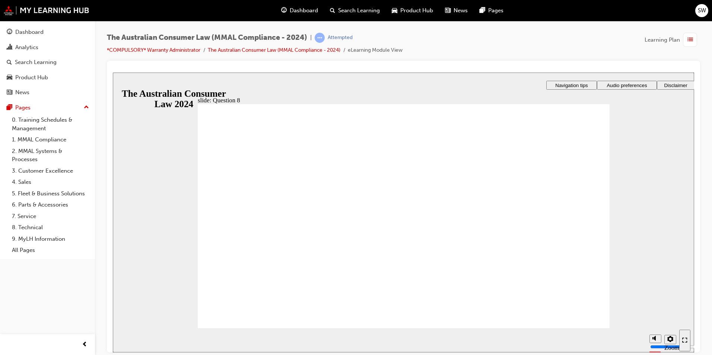
radio input "true"
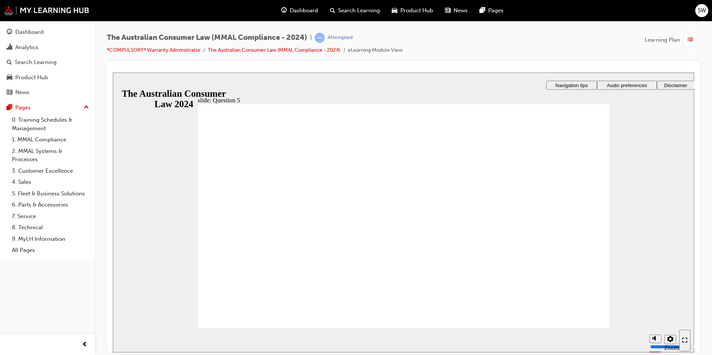
radio input "true"
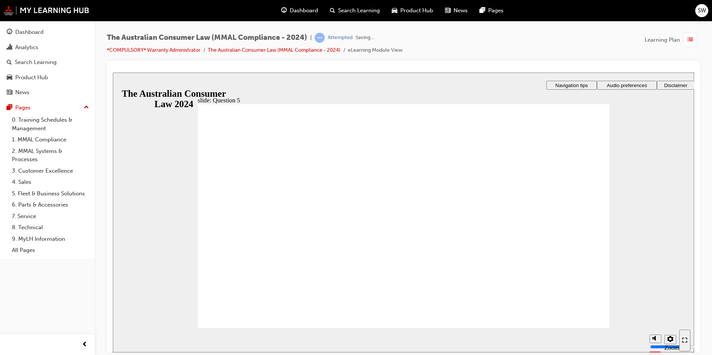
radio input "true"
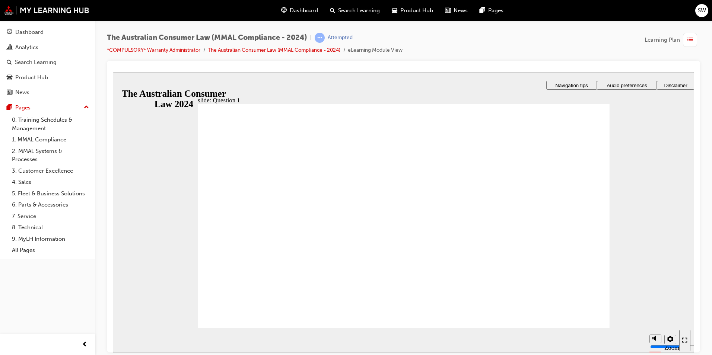
checkbox input "true"
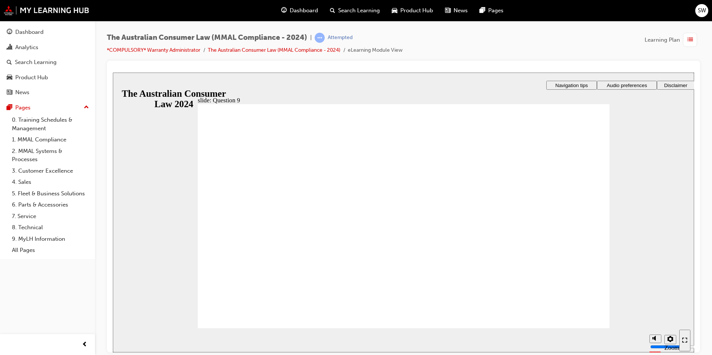
checkbox input "true"
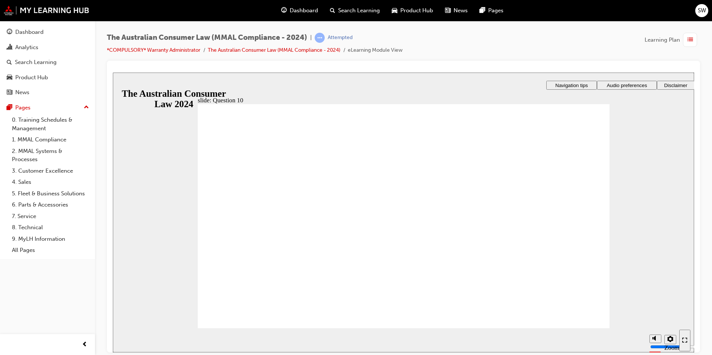
checkbox input "true"
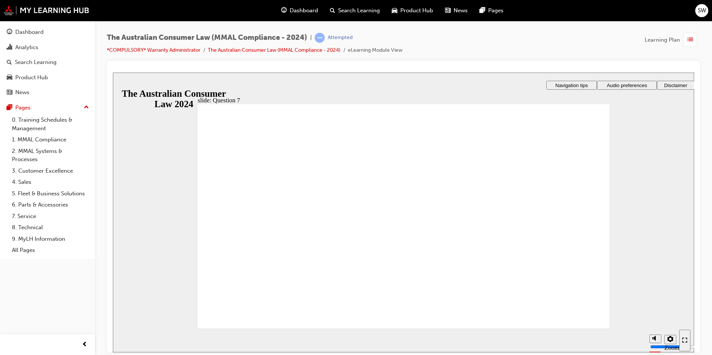
checkbox input "true"
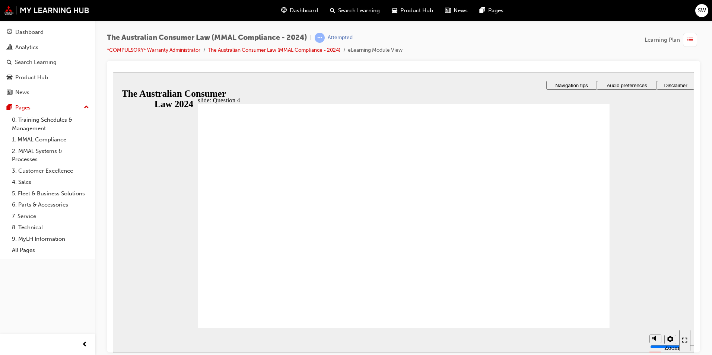
checkbox input "true"
drag, startPoint x: 357, startPoint y: 258, endPoint x: 253, endPoint y: 307, distance: 114.4
radio input "true"
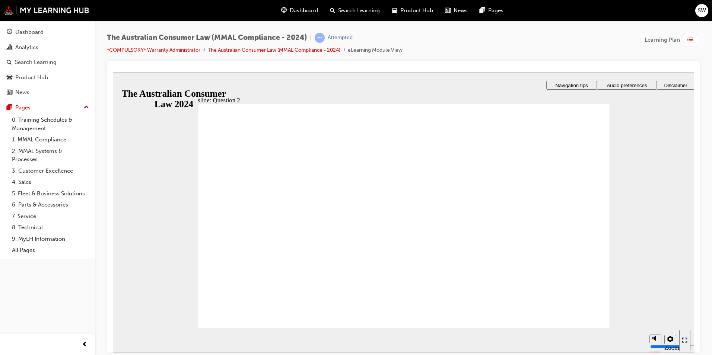
radio input "true"
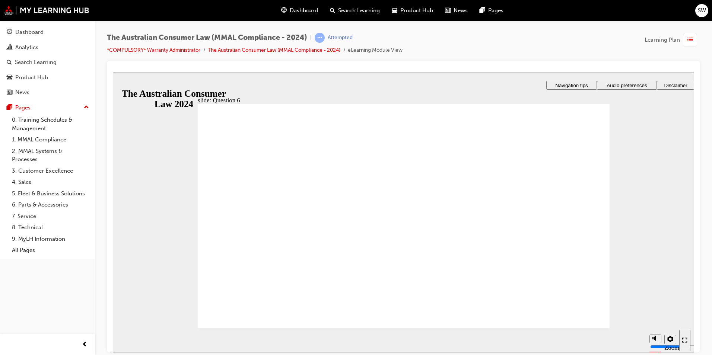
radio input "false"
radio input "true"
radio input "false"
radio input "true"
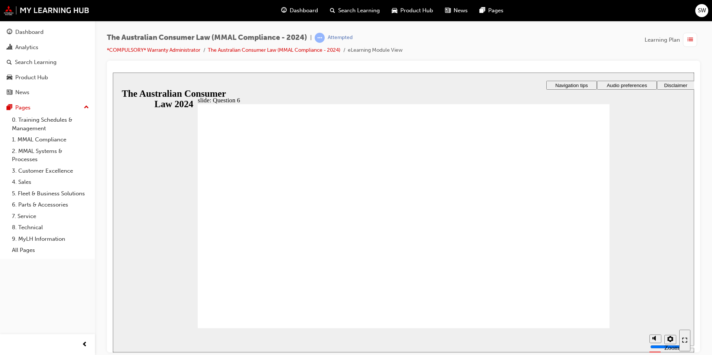
checkbox input "true"
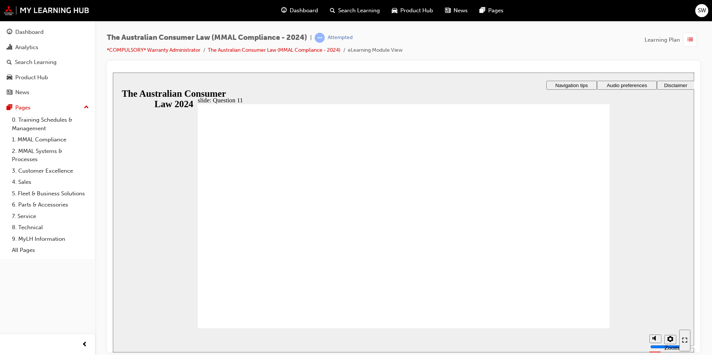
radio input "true"
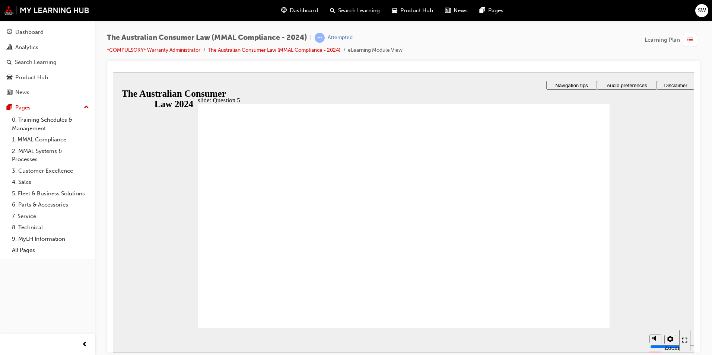
radio input "true"
checkbox input "true"
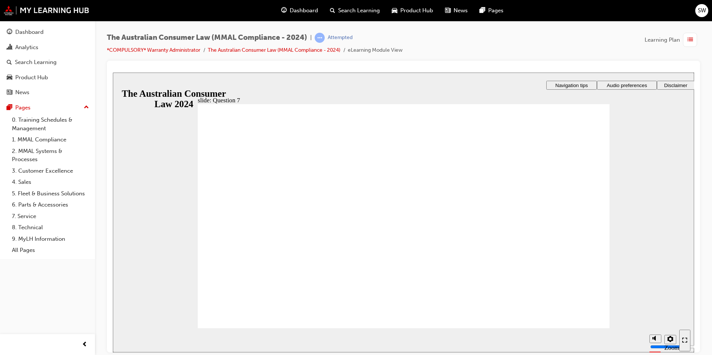
checkbox input "true"
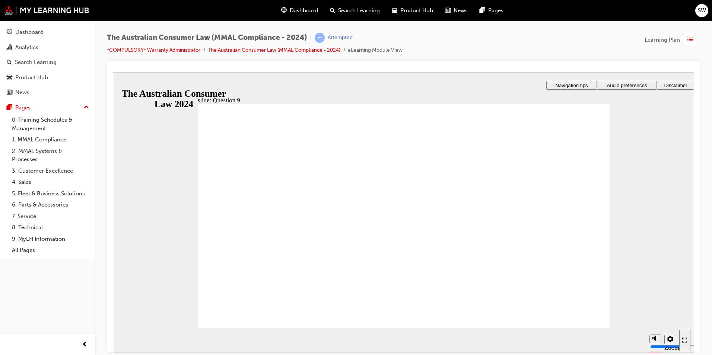
checkbox input "true"
radio input "true"
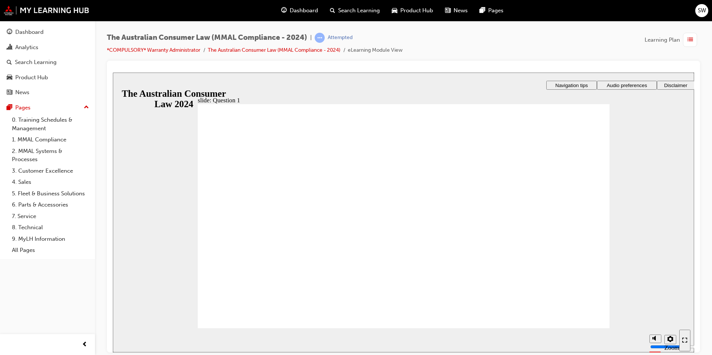
checkbox input "true"
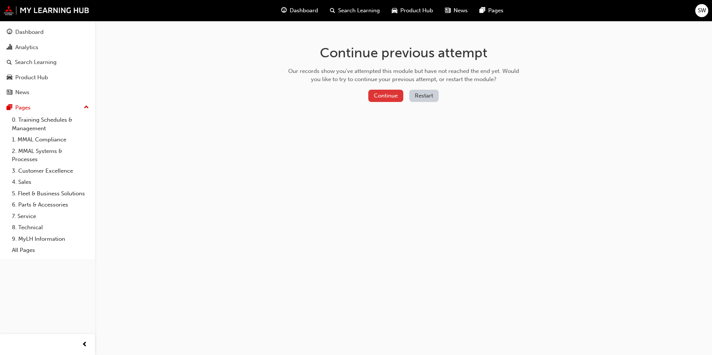
click at [395, 95] on button "Continue" at bounding box center [385, 96] width 35 height 12
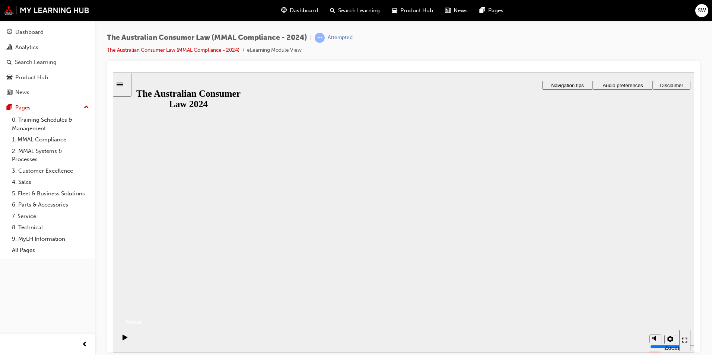
click at [142, 308] on button "Resume" at bounding box center [127, 313] width 29 height 10
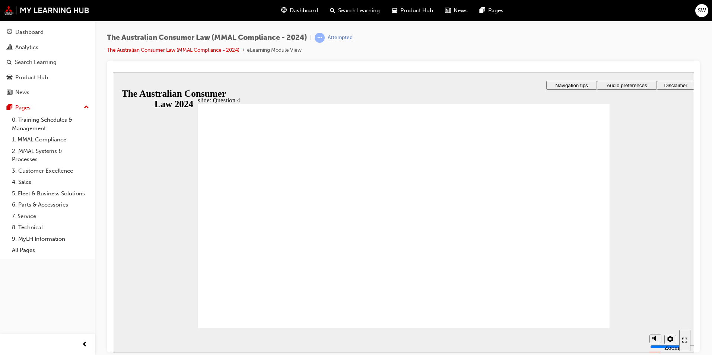
drag, startPoint x: 296, startPoint y: 200, endPoint x: 246, endPoint y: 209, distance: 50.7
radio input "true"
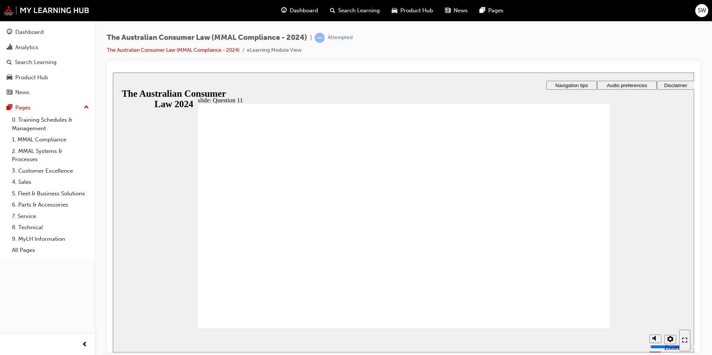
checkbox input "true"
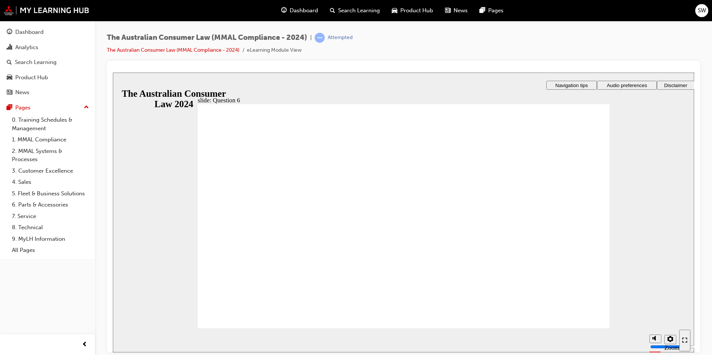
radio input "true"
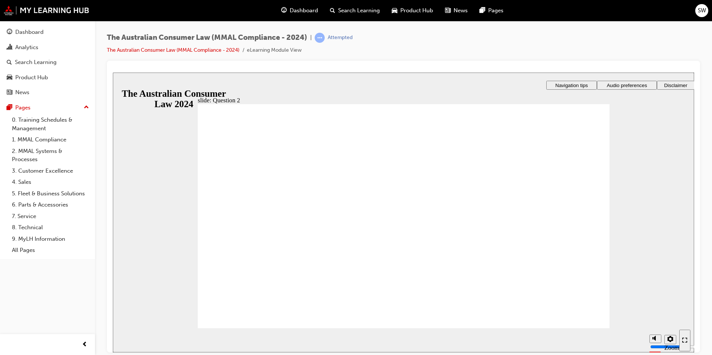
checkbox input "true"
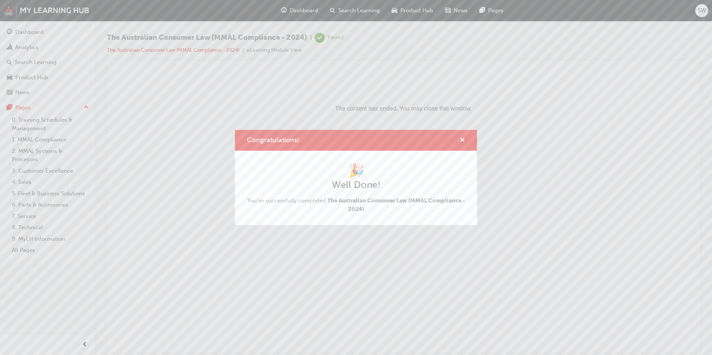
click at [465, 139] on span "cross-icon" at bounding box center [463, 140] width 6 height 7
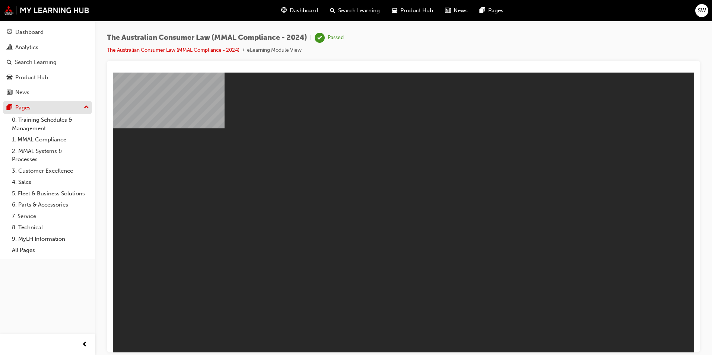
click at [41, 108] on div "Pages" at bounding box center [48, 107] width 82 height 9
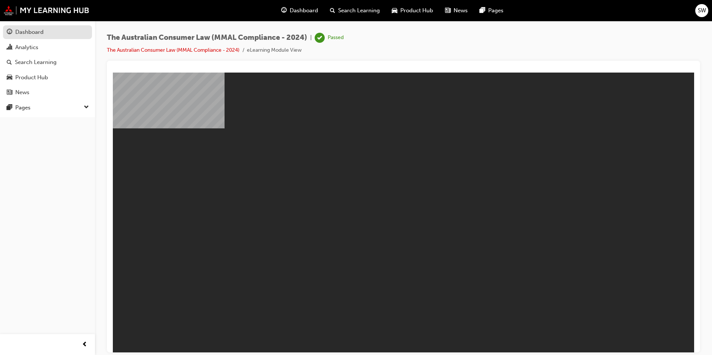
click at [67, 35] on div "Dashboard" at bounding box center [48, 32] width 82 height 9
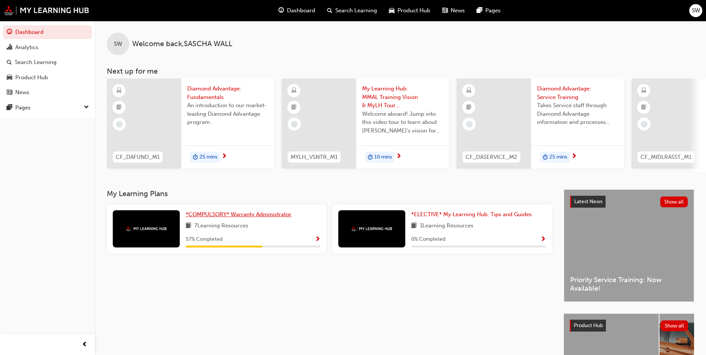
click at [266, 217] on span "*COMPULSORY* Warranty Administrator" at bounding box center [239, 214] width 106 height 7
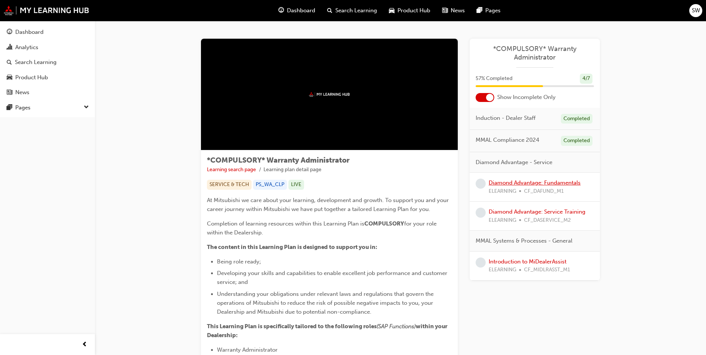
click at [539, 184] on link "Diamond Advantage: Fundamentals" at bounding box center [535, 182] width 92 height 7
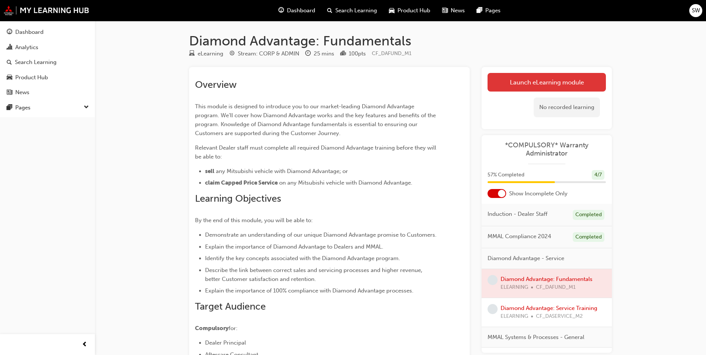
click at [538, 79] on link "Launch eLearning module" at bounding box center [547, 82] width 118 height 19
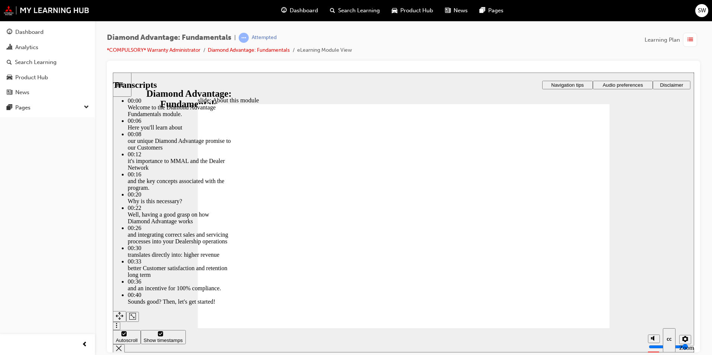
type input "45"
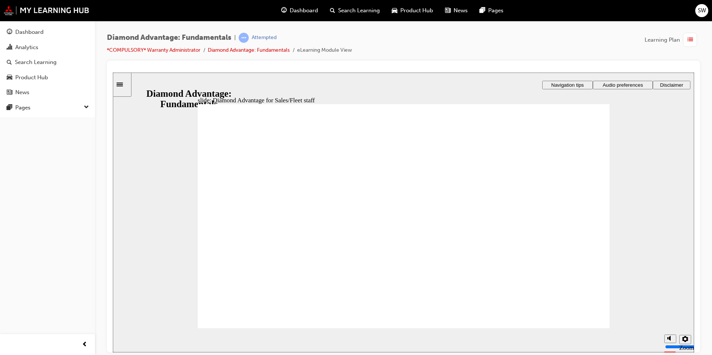
checkbox input "true"
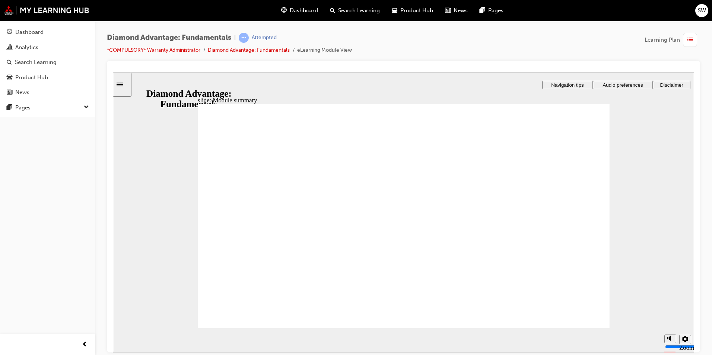
checkbox input "true"
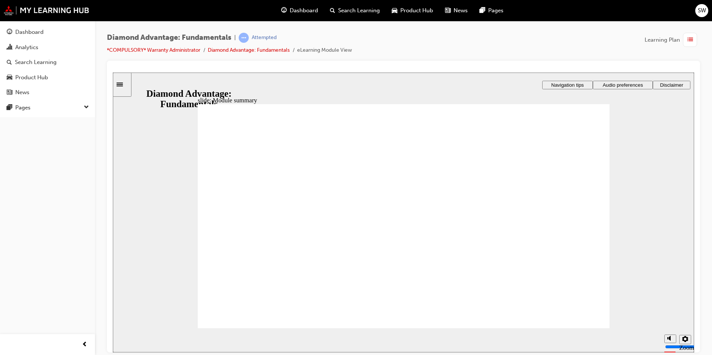
checkbox input "true"
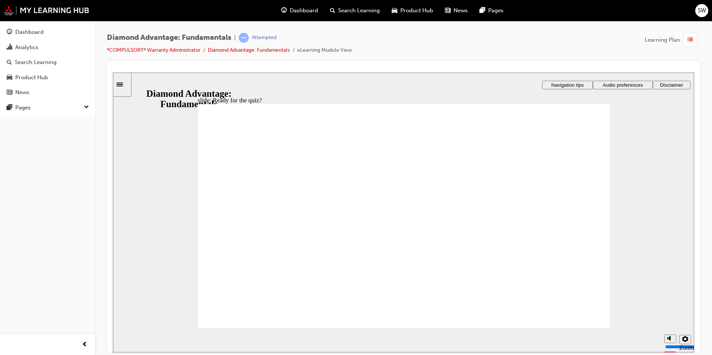
drag, startPoint x: 308, startPoint y: 209, endPoint x: 308, endPoint y: 217, distance: 8.2
drag, startPoint x: 417, startPoint y: 282, endPoint x: 317, endPoint y: 244, distance: 106.8
drag, startPoint x: 519, startPoint y: 283, endPoint x: 522, endPoint y: 260, distance: 22.9
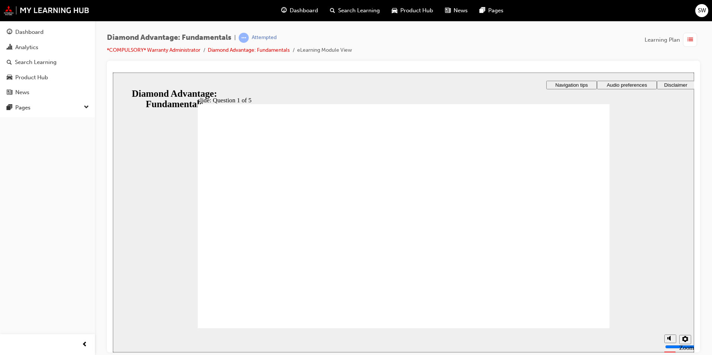
drag, startPoint x: 298, startPoint y: 280, endPoint x: 401, endPoint y: 249, distance: 107.8
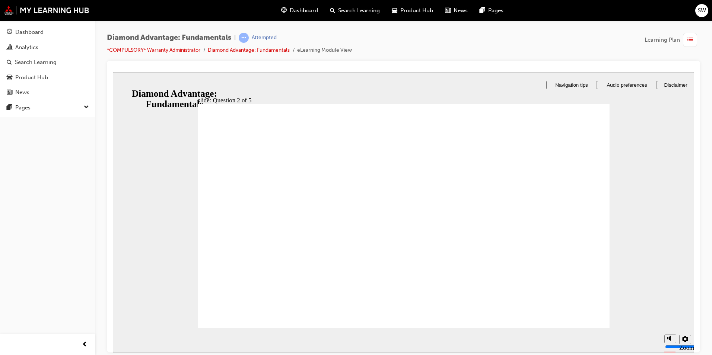
radio input "true"
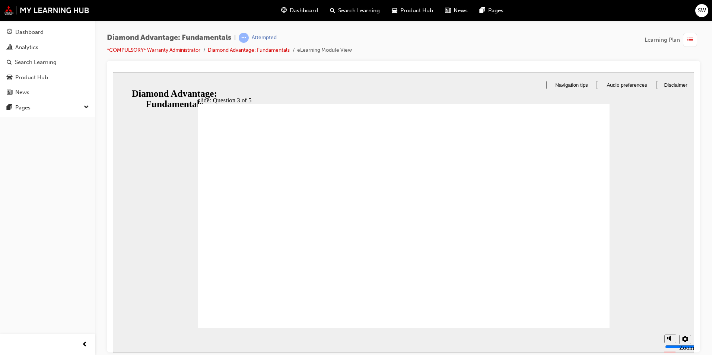
radio input "true"
drag, startPoint x: 271, startPoint y: 201, endPoint x: 269, endPoint y: 196, distance: 6.2
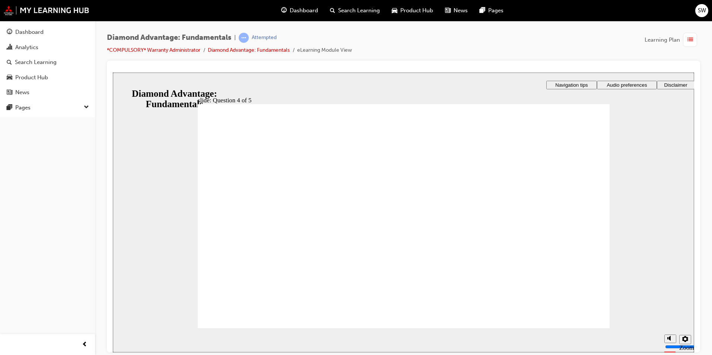
checkbox input "true"
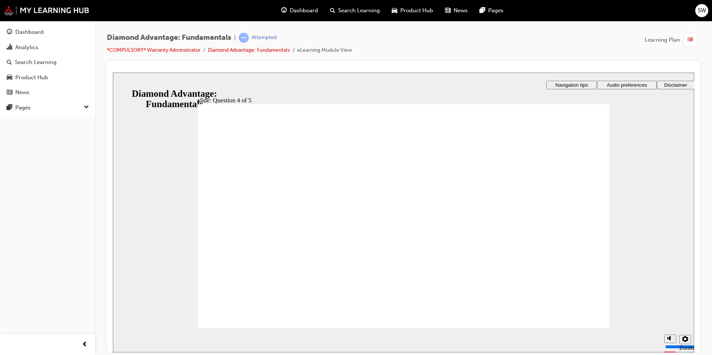
checkbox input "true"
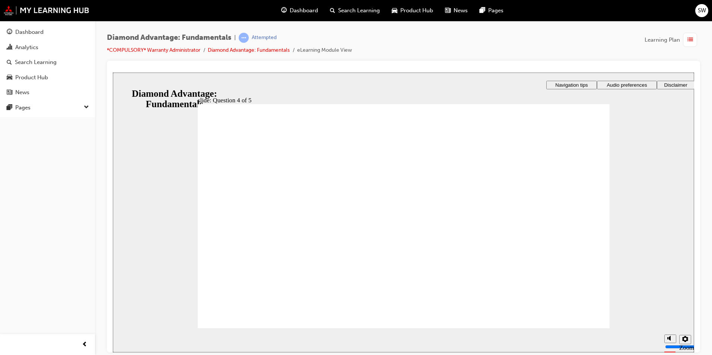
radio input "true"
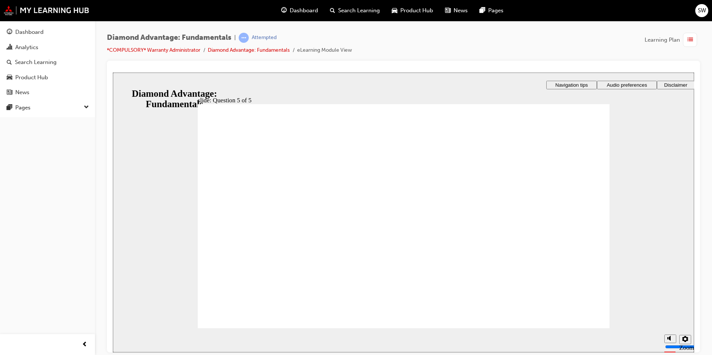
drag, startPoint x: 437, startPoint y: 278, endPoint x: 339, endPoint y: 244, distance: 104.0
drag, startPoint x: 301, startPoint y: 282, endPoint x: 521, endPoint y: 253, distance: 222.3
drag, startPoint x: 525, startPoint y: 281, endPoint x: 439, endPoint y: 250, distance: 91.7
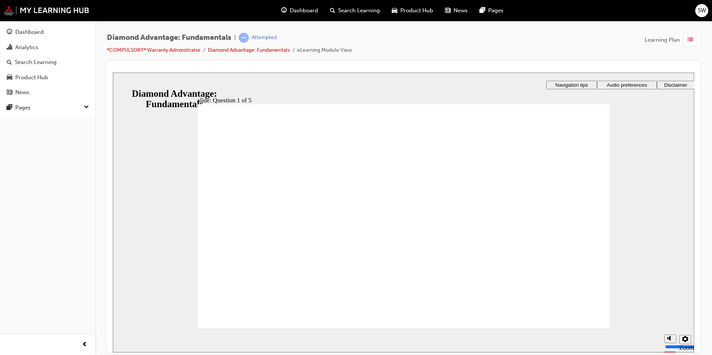
radio input "true"
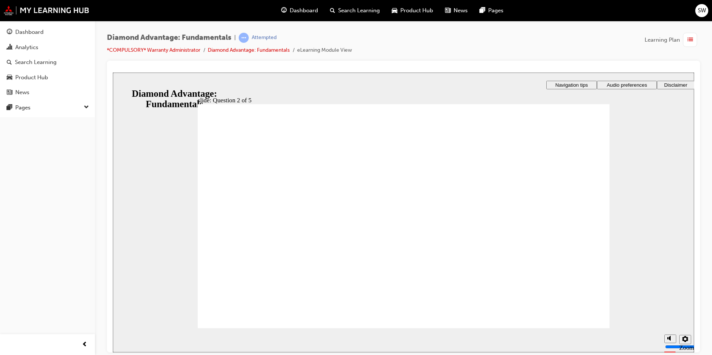
radio input "true"
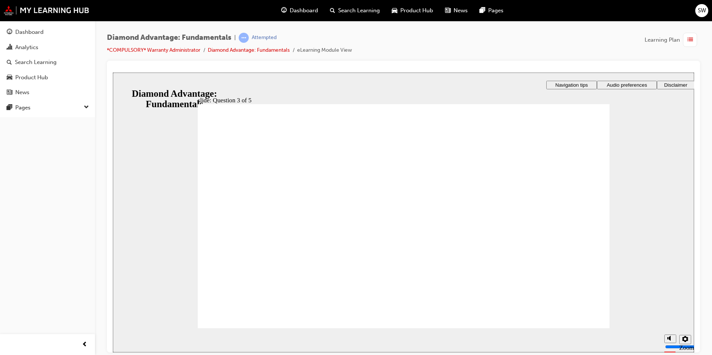
checkbox input "true"
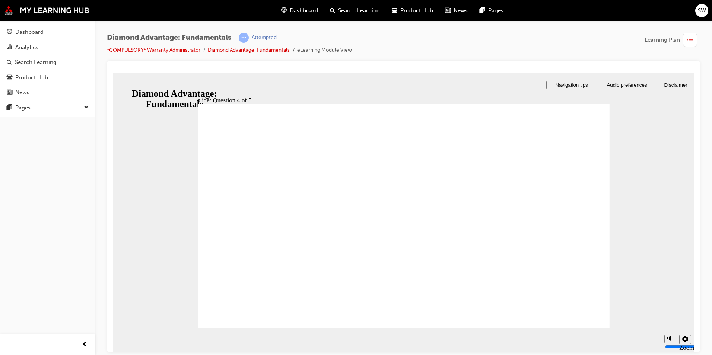
checkbox input "true"
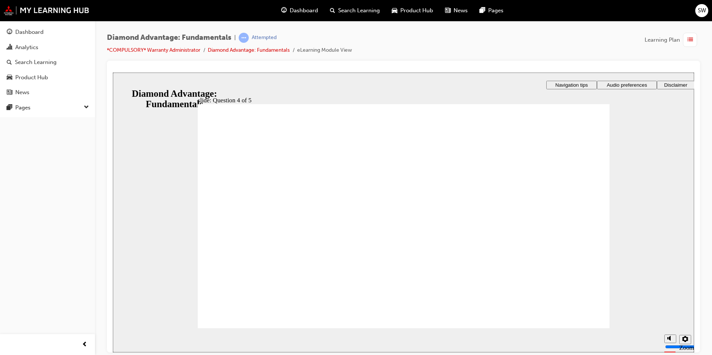
radio input "true"
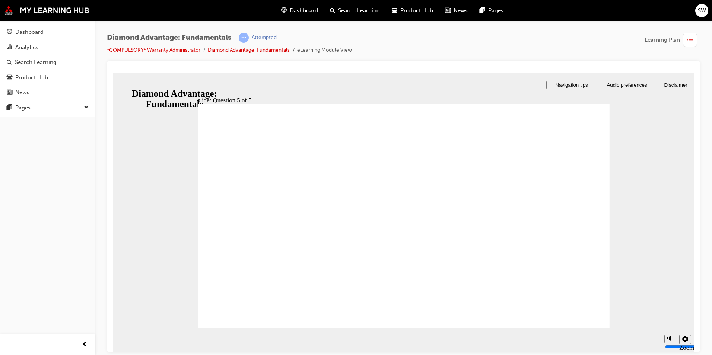
drag, startPoint x: 394, startPoint y: 278, endPoint x: 312, endPoint y: 247, distance: 88.2
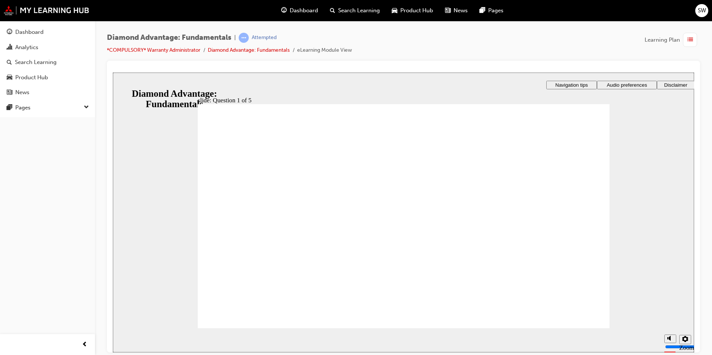
drag, startPoint x: 514, startPoint y: 281, endPoint x: 425, endPoint y: 250, distance: 94.1
drag, startPoint x: 337, startPoint y: 275, endPoint x: 536, endPoint y: 241, distance: 201.4
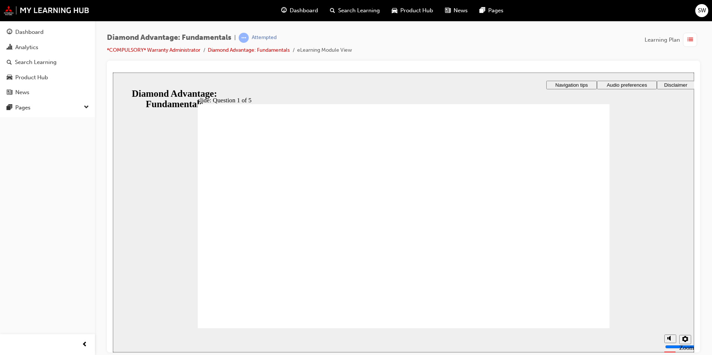
radio input "true"
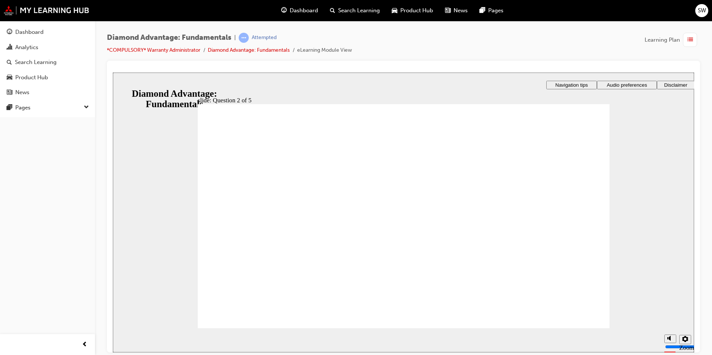
radio input "true"
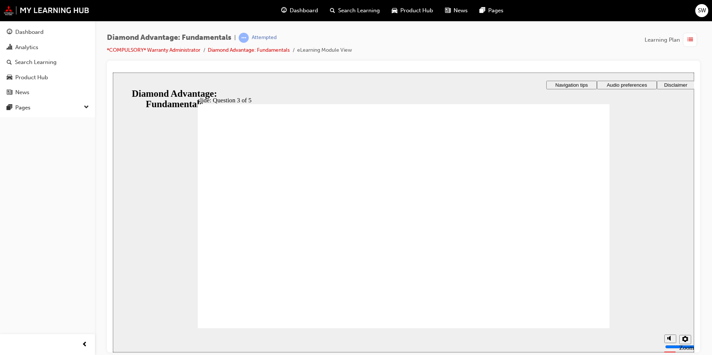
checkbox input "true"
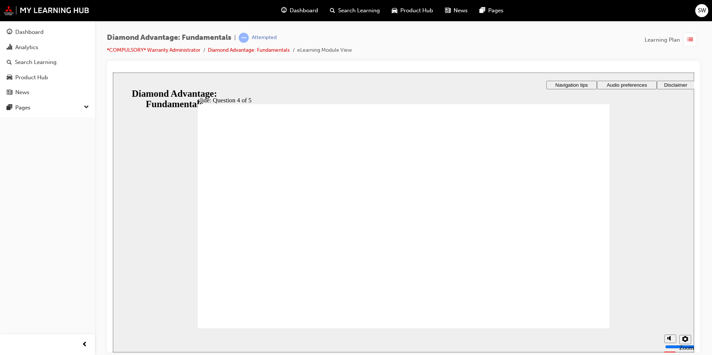
checkbox input "true"
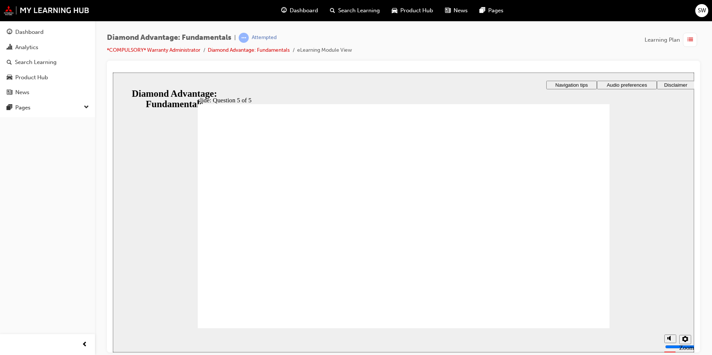
radio input "true"
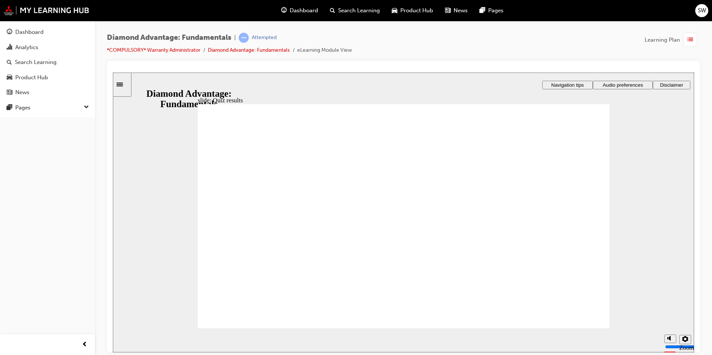
drag, startPoint x: 518, startPoint y: 285, endPoint x: 422, endPoint y: 252, distance: 101.5
drag, startPoint x: 307, startPoint y: 278, endPoint x: 517, endPoint y: 242, distance: 212.7
drag, startPoint x: 375, startPoint y: 251, endPoint x: 336, endPoint y: 247, distance: 39.3
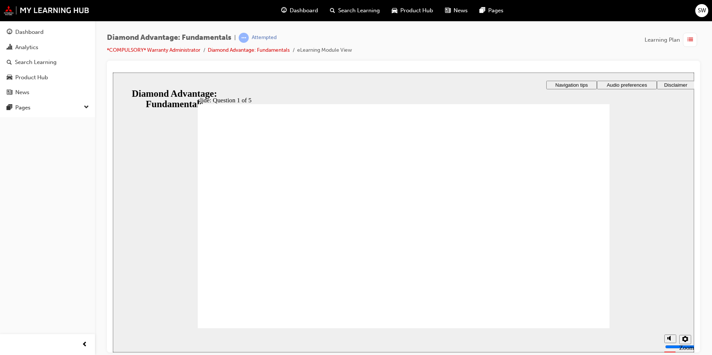
radio input "true"
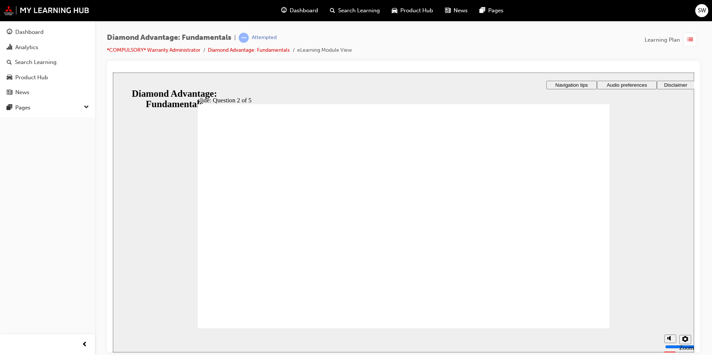
radio input "true"
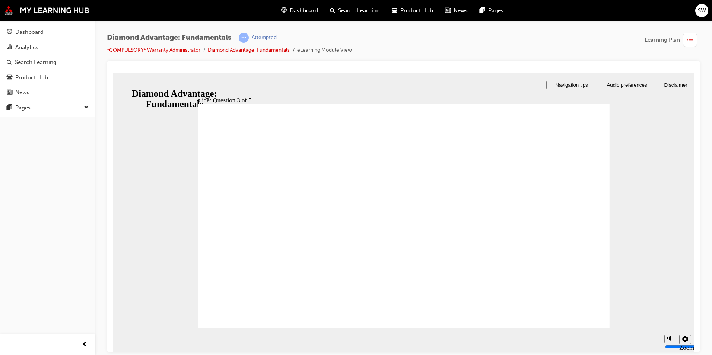
checkbox input "true"
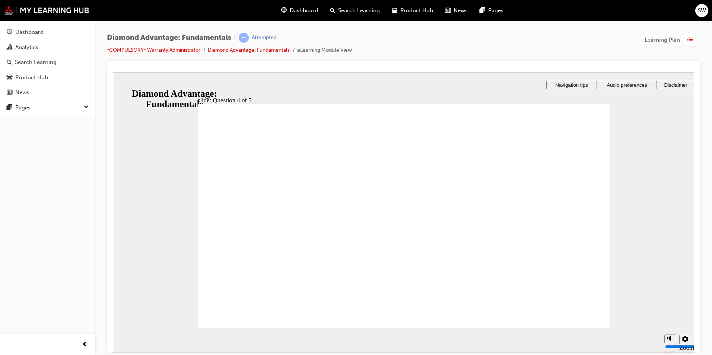
checkbox input "true"
checkbox input "false"
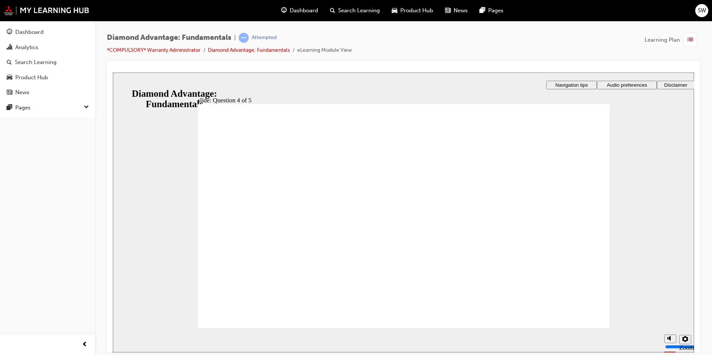
checkbox input "true"
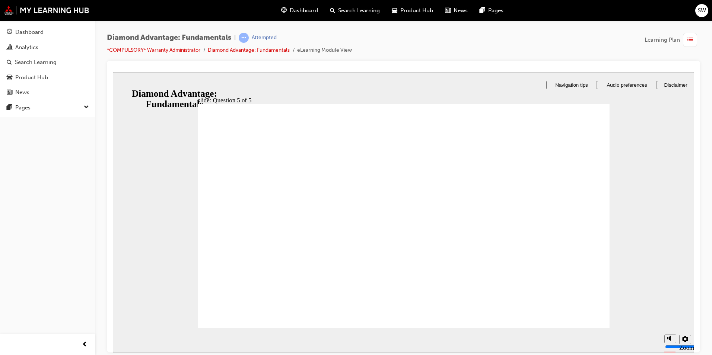
radio input "true"
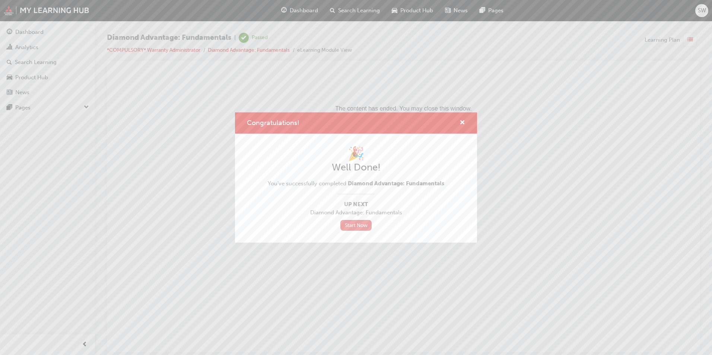
click at [370, 229] on link "Start Now" at bounding box center [355, 225] width 31 height 11
click at [359, 222] on link "Start Now" at bounding box center [355, 225] width 31 height 11
click at [352, 222] on link "Start Now" at bounding box center [355, 225] width 31 height 11
click at [366, 231] on div "🎉 Well Done! You've successfully completed Diamond Advantage: Fundamentals Up N…" at bounding box center [356, 188] width 242 height 109
click at [364, 225] on link "Start Now" at bounding box center [355, 225] width 31 height 11
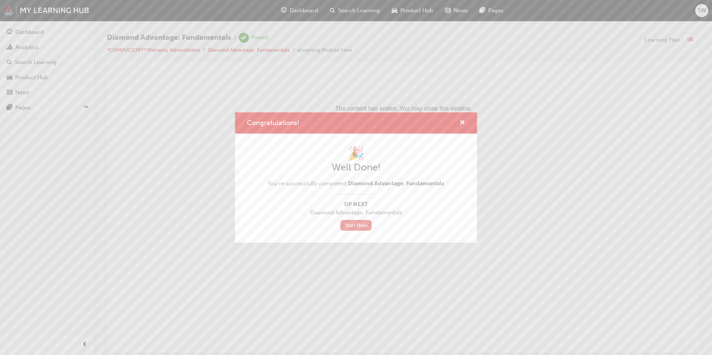
click at [365, 225] on link "Start Now" at bounding box center [355, 225] width 31 height 11
click at [464, 120] on span "cross-icon" at bounding box center [463, 123] width 6 height 7
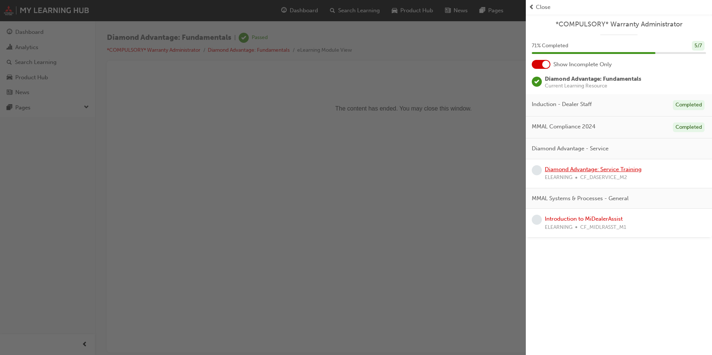
click at [625, 172] on link "Diamond Advantage: Service Training" at bounding box center [593, 169] width 97 height 7
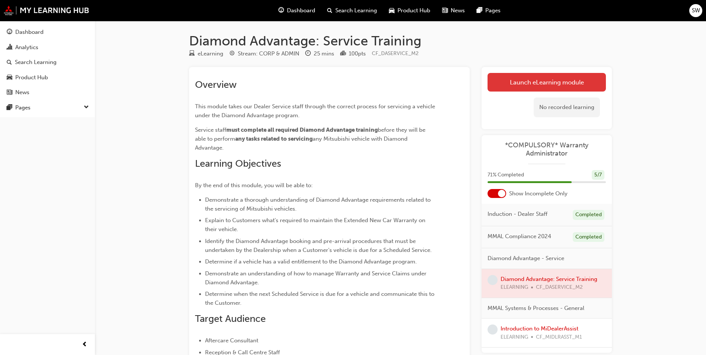
click at [585, 85] on link "Launch eLearning module" at bounding box center [547, 82] width 118 height 19
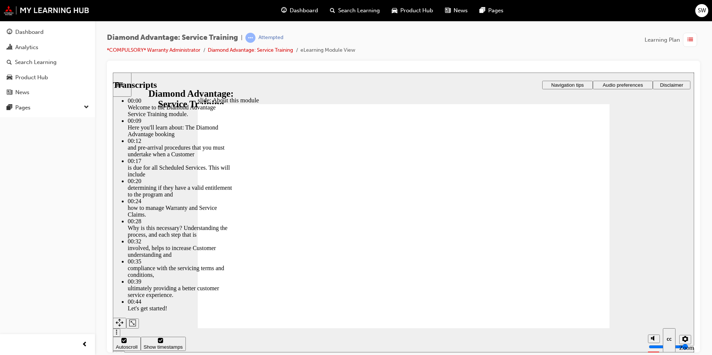
type input "47"
drag, startPoint x: 584, startPoint y: 316, endPoint x: 701, endPoint y: 426, distance: 160.4
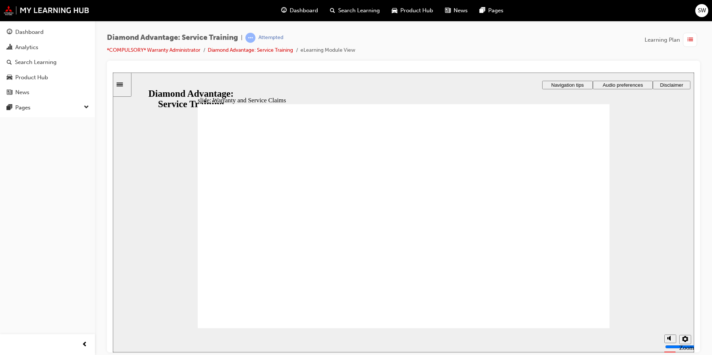
checkbox input "true"
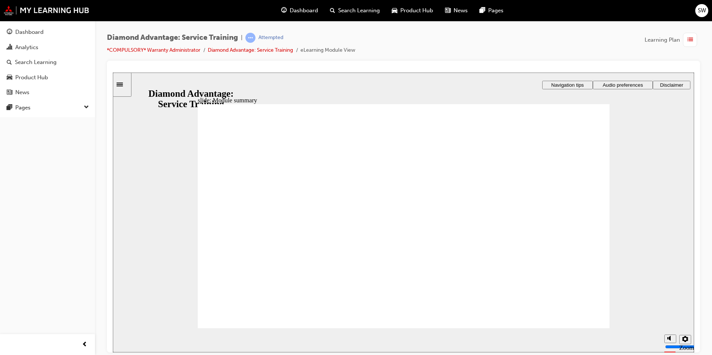
checkbox input "true"
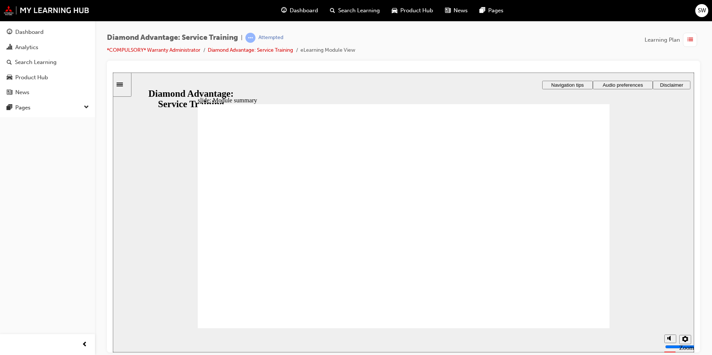
checkbox input "true"
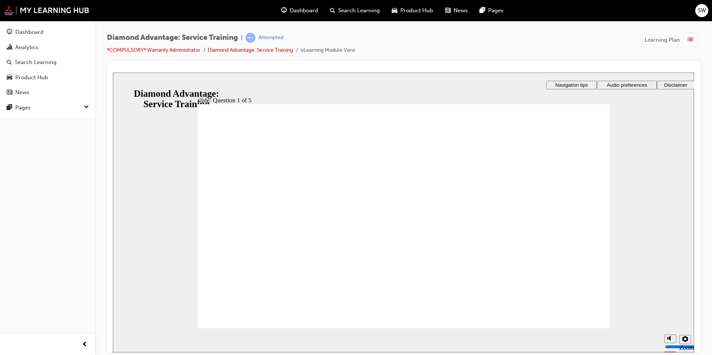
checkbox input "true"
checkbox input "false"
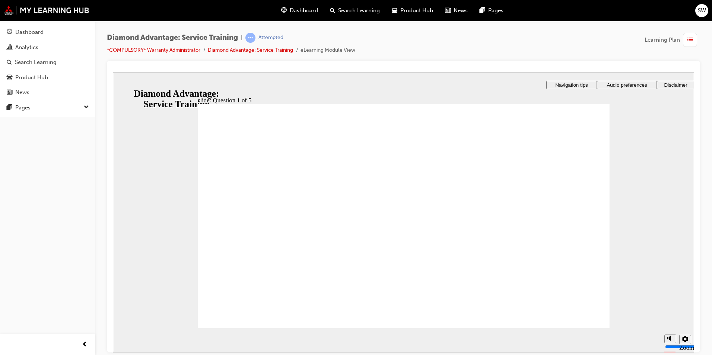
checkbox input "true"
